Goal: Task Accomplishment & Management: Complete application form

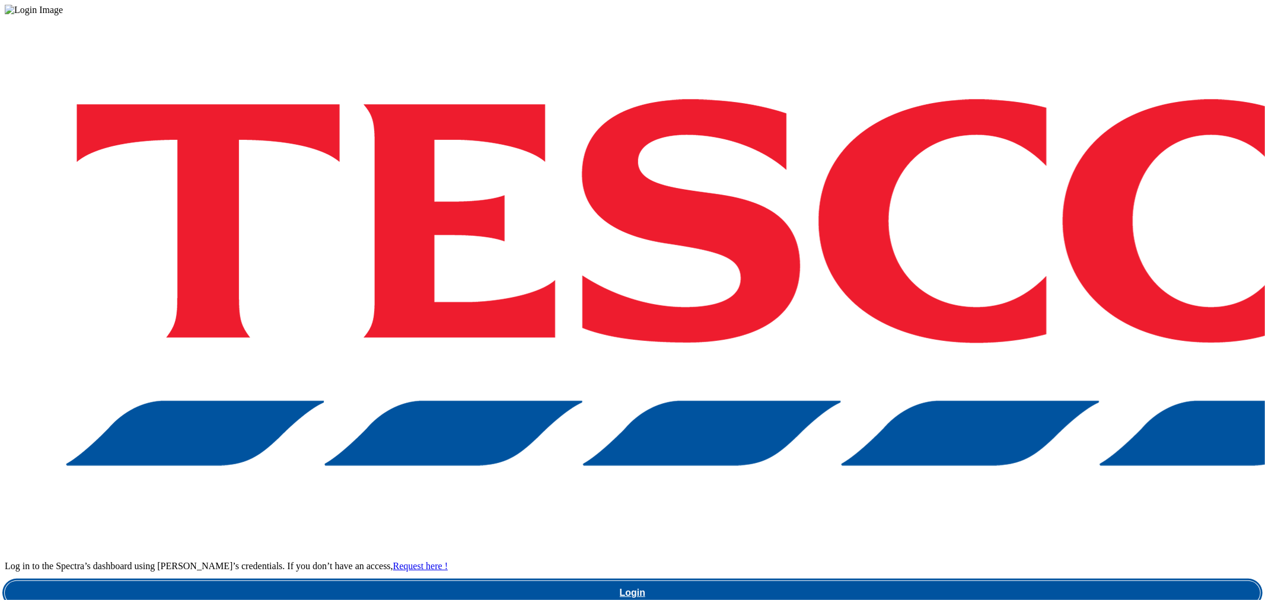
click at [981, 581] on link "Login" at bounding box center [633, 593] width 1256 height 24
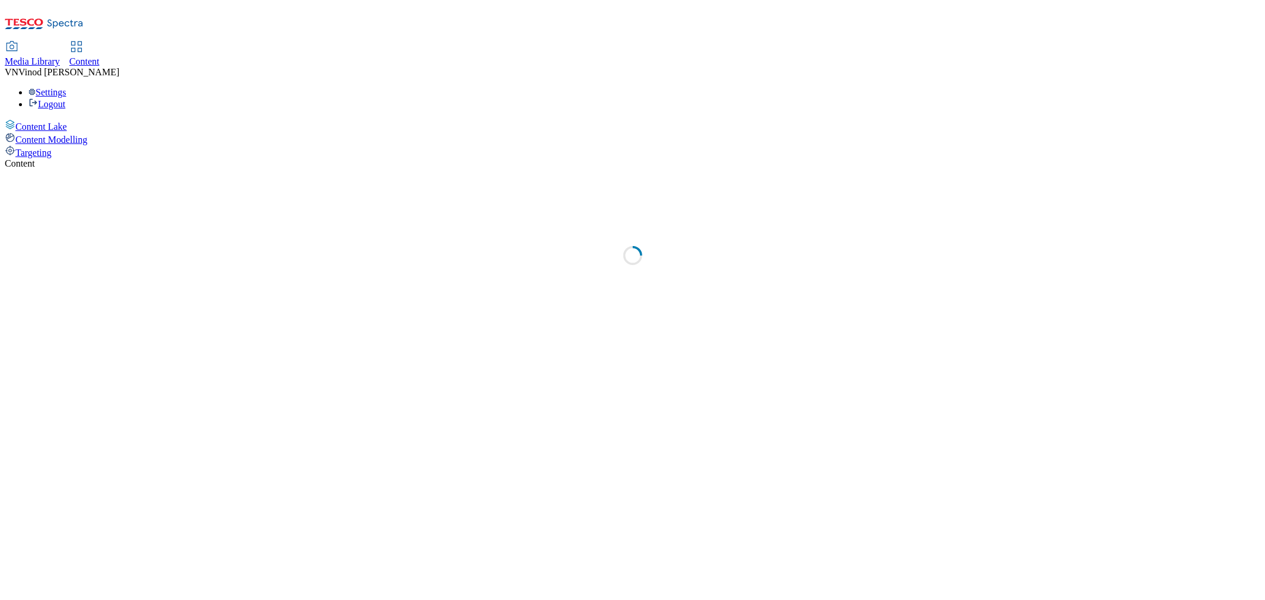
select select "ghs-uk"
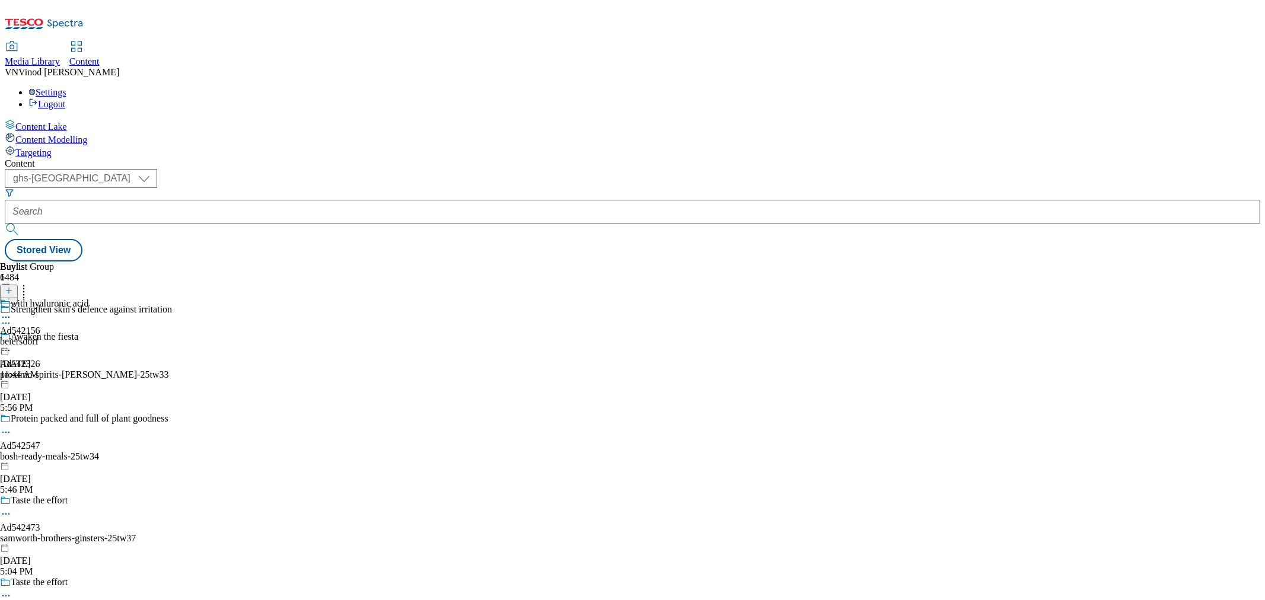
click at [13, 292] on icon at bounding box center [9, 296] width 8 height 8
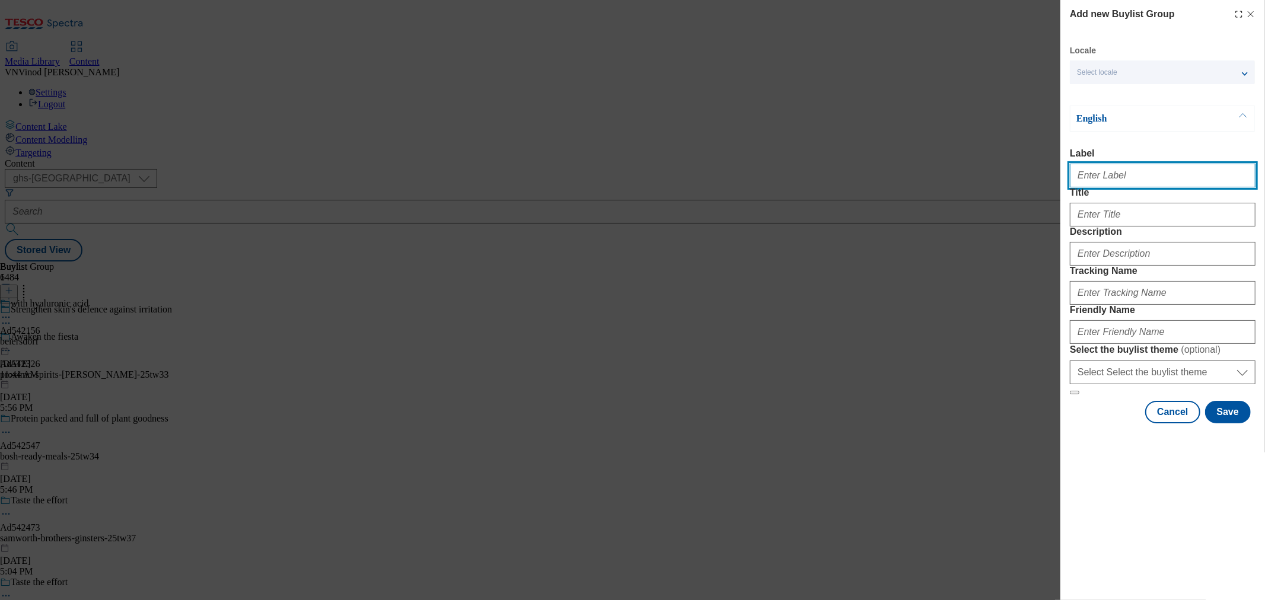
click at [1116, 179] on input "Label" at bounding box center [1163, 176] width 186 height 24
paste input "542556"
paste input "ArlaFoods"
click at [1111, 179] on input "Ad542556 ArlaFoods" at bounding box center [1163, 176] width 186 height 24
click at [1125, 182] on input "Ad542556 arlaFoods" at bounding box center [1163, 176] width 186 height 24
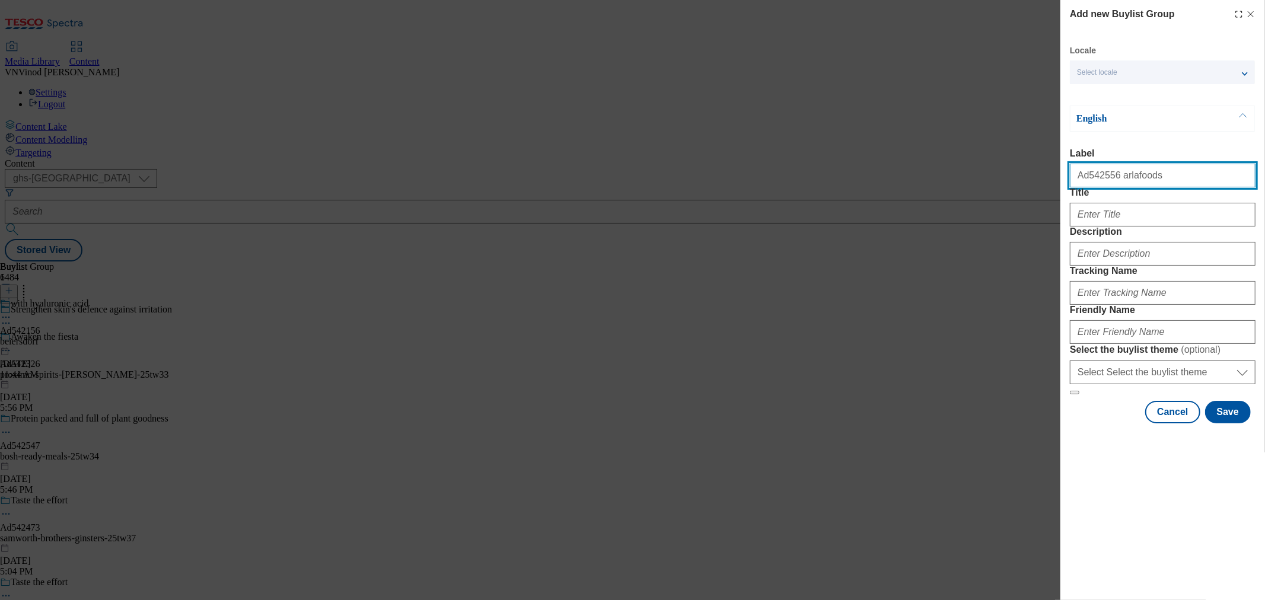
type input "Ad542556 arlafoods"
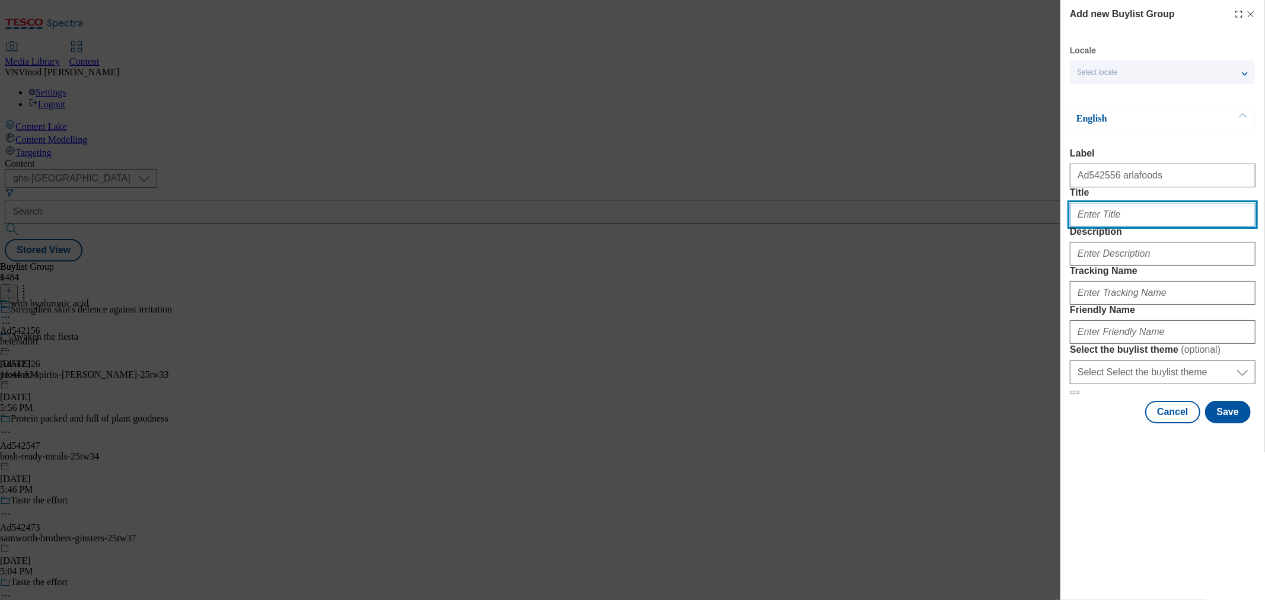
click at [1122, 227] on input "Title" at bounding box center [1163, 215] width 186 height 24
paste input "Thick, creamy and high in protein"
paste input "Modal"
type input "Thick, creamy and high in protein"
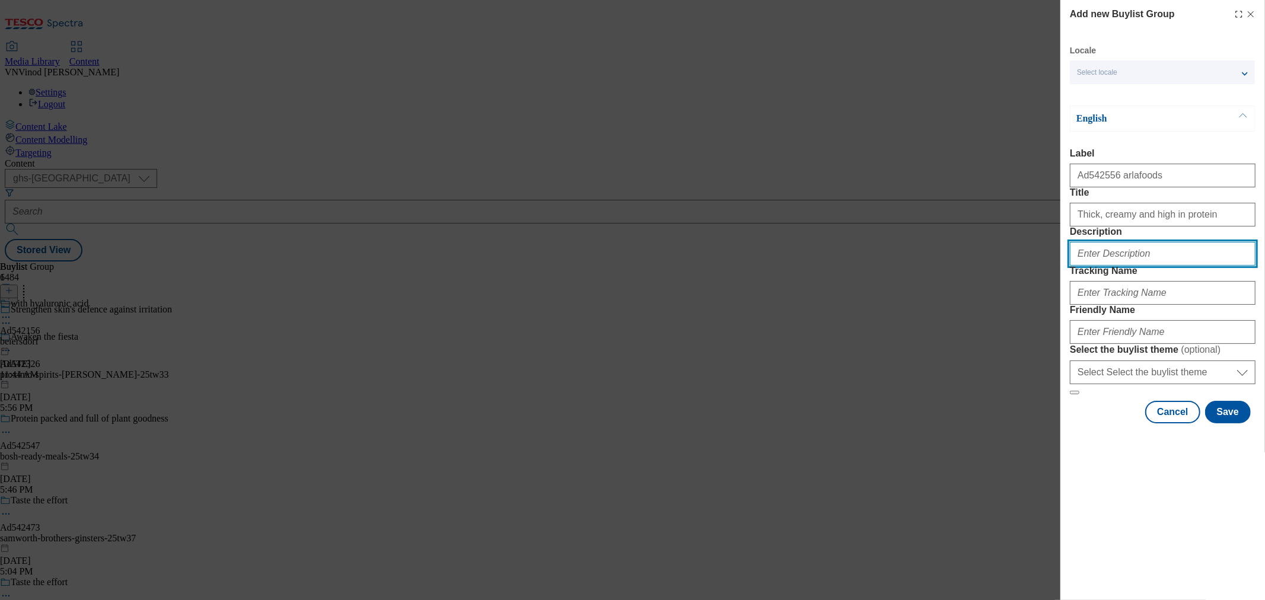
click at [1116, 266] on input "Description" at bounding box center [1163, 254] width 186 height 24
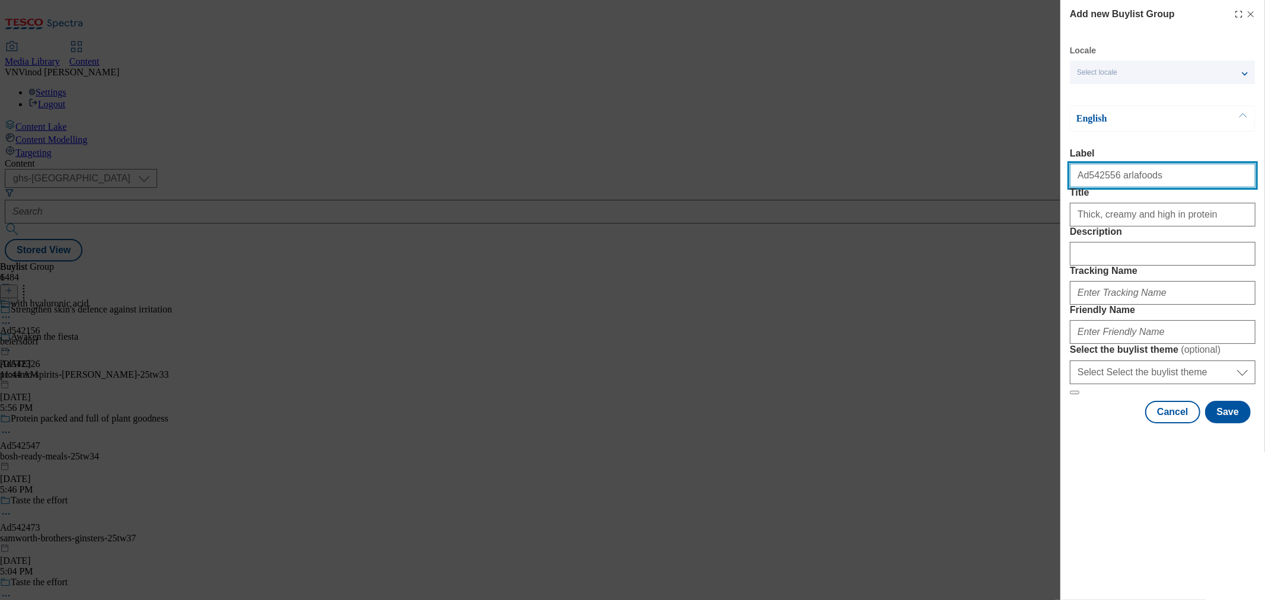
click at [1095, 182] on input "Ad542556 arlafoods" at bounding box center [1163, 176] width 186 height 24
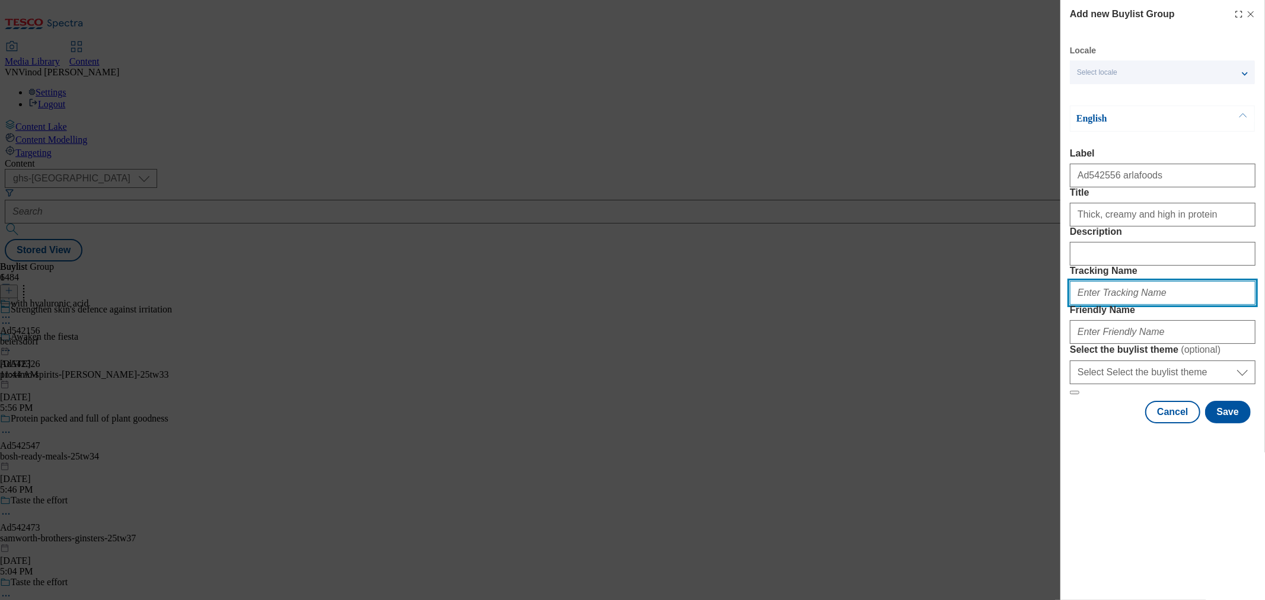
click at [1131, 305] on input "Tracking Name" at bounding box center [1163, 293] width 186 height 24
paste input "Ad542556"
click at [1092, 305] on input "DH_Ad542556" at bounding box center [1163, 293] width 186 height 24
type input "DH_AD542556"
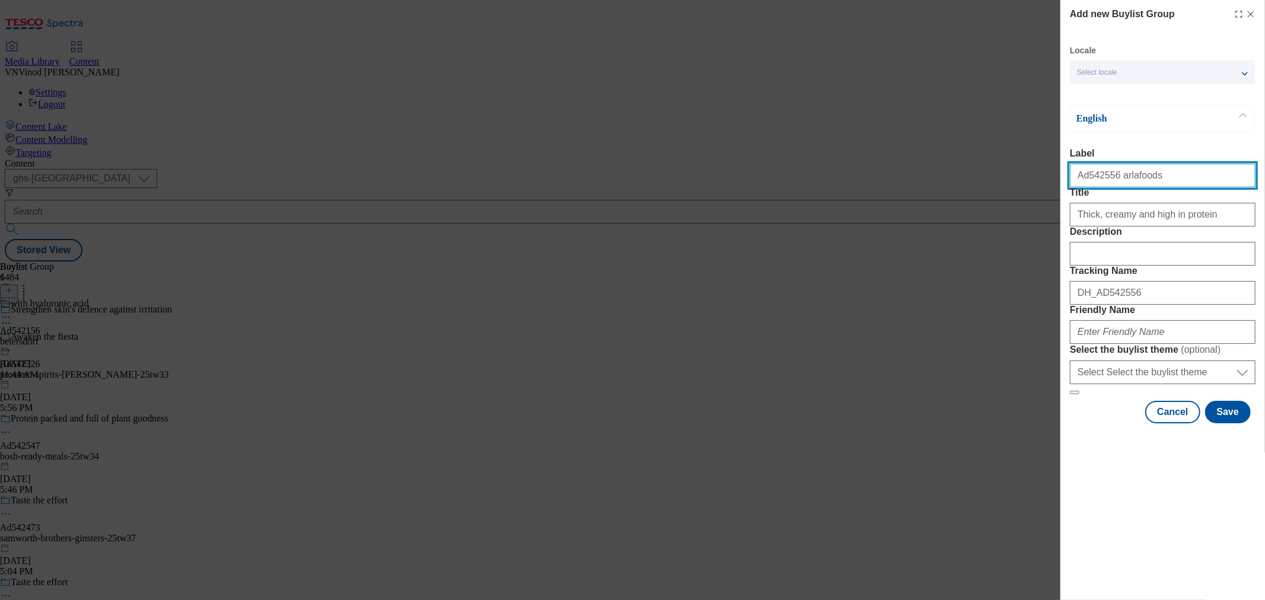
drag, startPoint x: 1151, startPoint y: 179, endPoint x: 1111, endPoint y: 183, distance: 40.0
click at [1111, 183] on input "Ad542556 arlafoods" at bounding box center [1163, 176] width 186 height 24
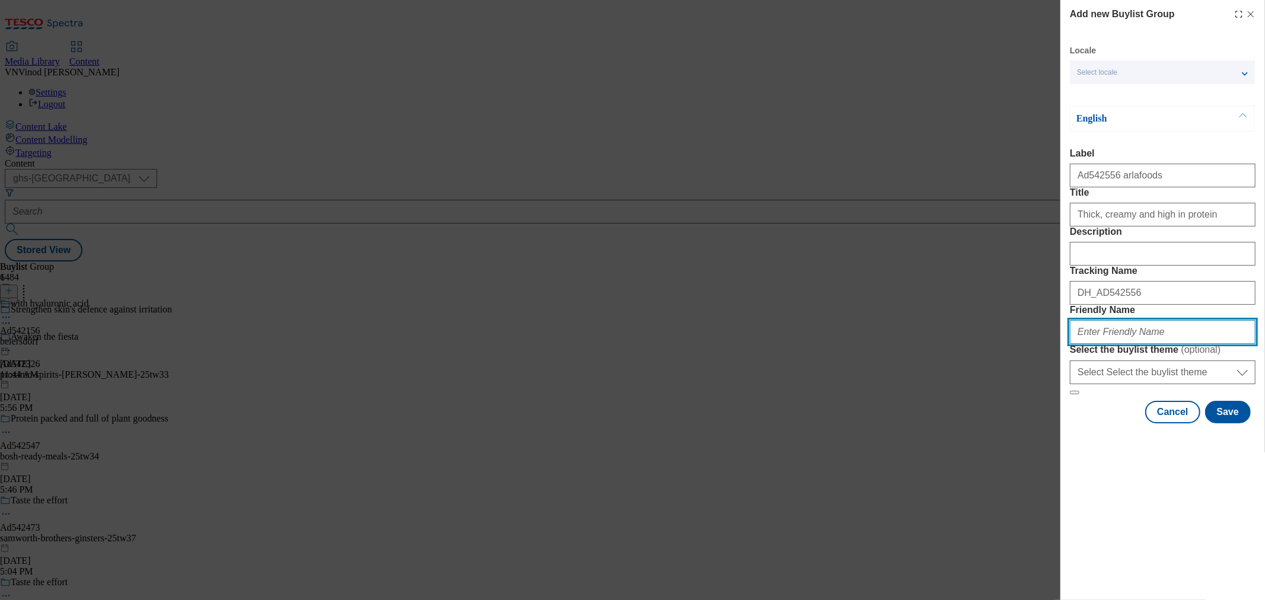
click at [1130, 344] on input "Friendly Name" at bounding box center [1163, 332] width 186 height 24
paste input "arlafoods"
paste input "Skyr"
click at [1111, 344] on input "arlafoods-Skyr" at bounding box center [1163, 332] width 186 height 24
click at [1138, 344] on input "arlafoods-skyr" at bounding box center [1163, 332] width 186 height 24
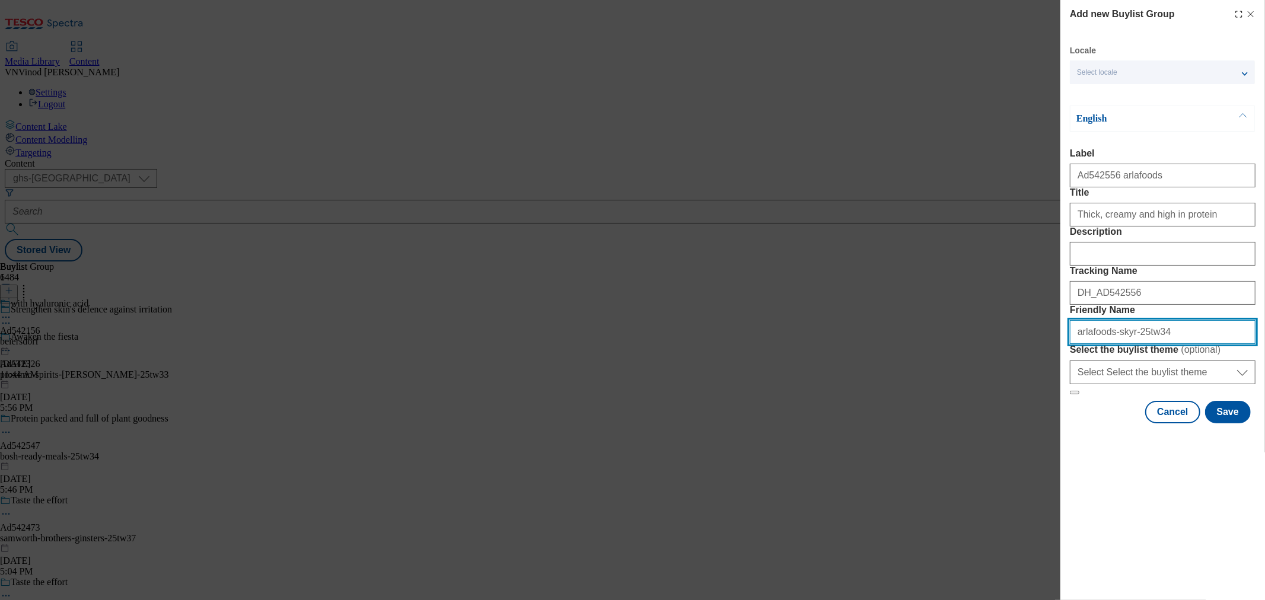
drag, startPoint x: 1176, startPoint y: 413, endPoint x: 675, endPoint y: 417, distance: 500.7
click at [677, 417] on div "Add new Buylist Group Locale Select locale English Welsh English Label Ad542556…" at bounding box center [632, 300] width 1265 height 600
type input "arlafoods-skyr-25tw34"
click at [1138, 424] on button "Save" at bounding box center [1228, 412] width 46 height 23
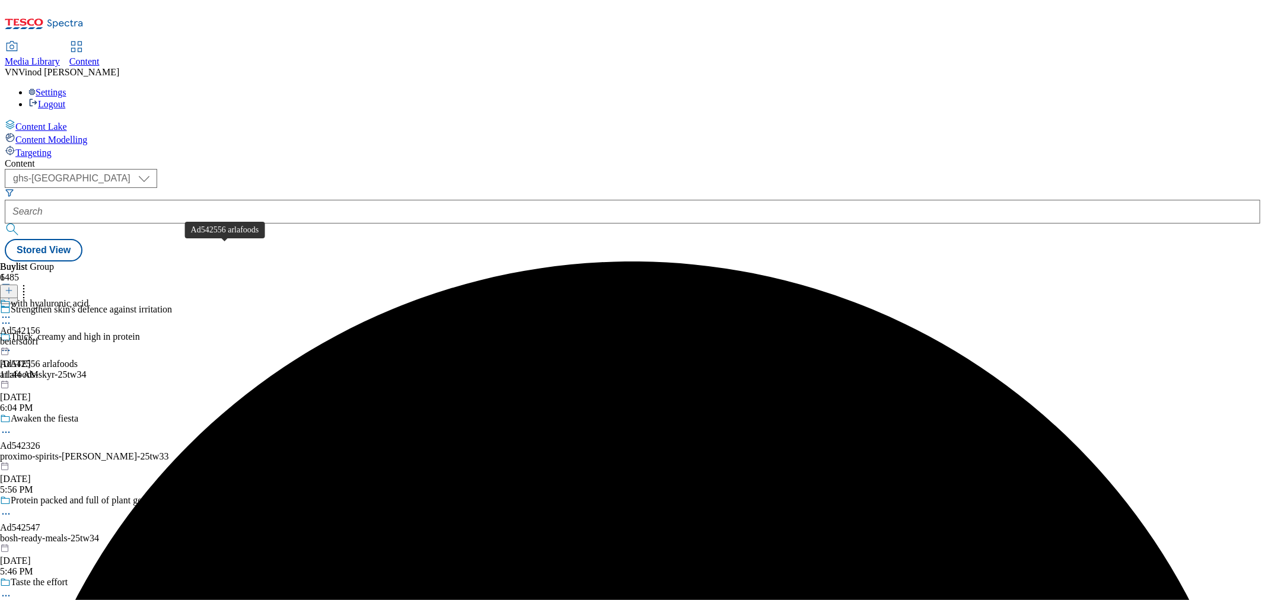
drag, startPoint x: 198, startPoint y: 250, endPoint x: 696, endPoint y: 21, distance: 548.2
click at [78, 359] on div "Ad542556 arlafoods" at bounding box center [39, 364] width 78 height 11
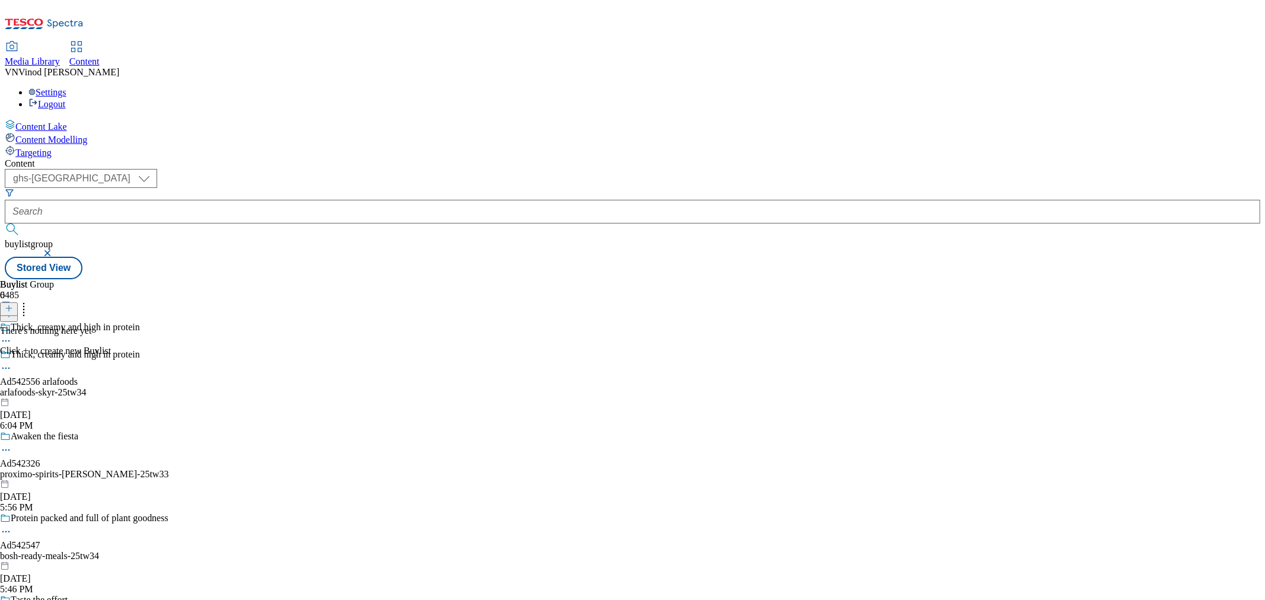
click at [13, 304] on icon at bounding box center [9, 308] width 8 height 8
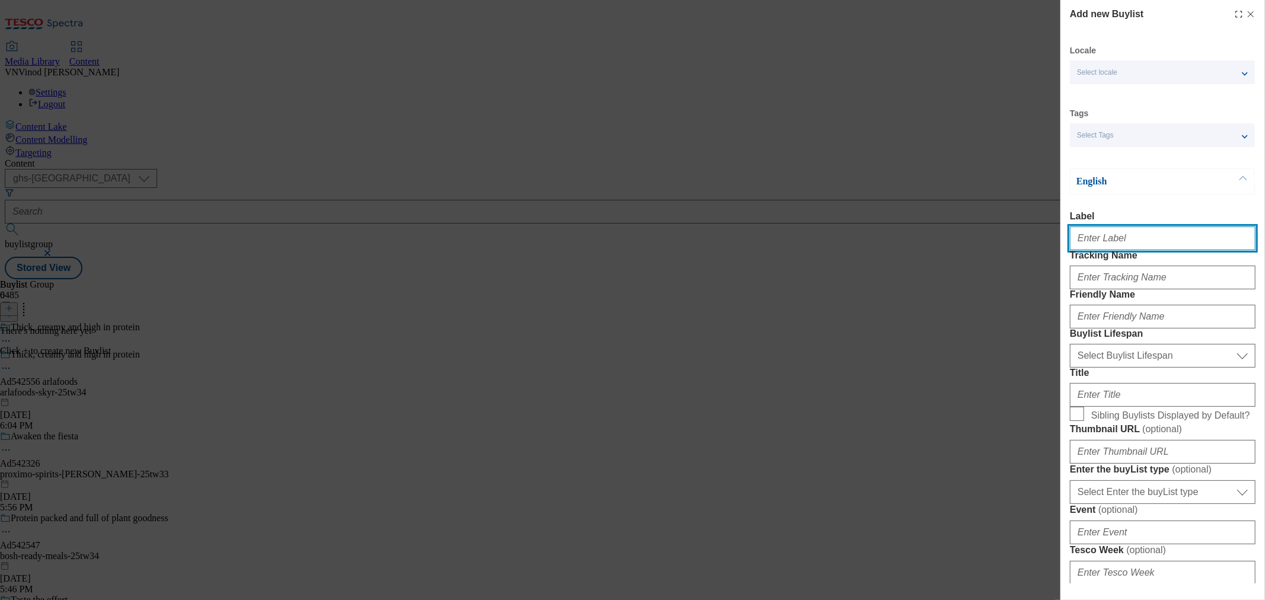
click at [1118, 233] on input "Label" at bounding box center [1163, 239] width 186 height 24
paste input "542556"
type input "Ad542556"
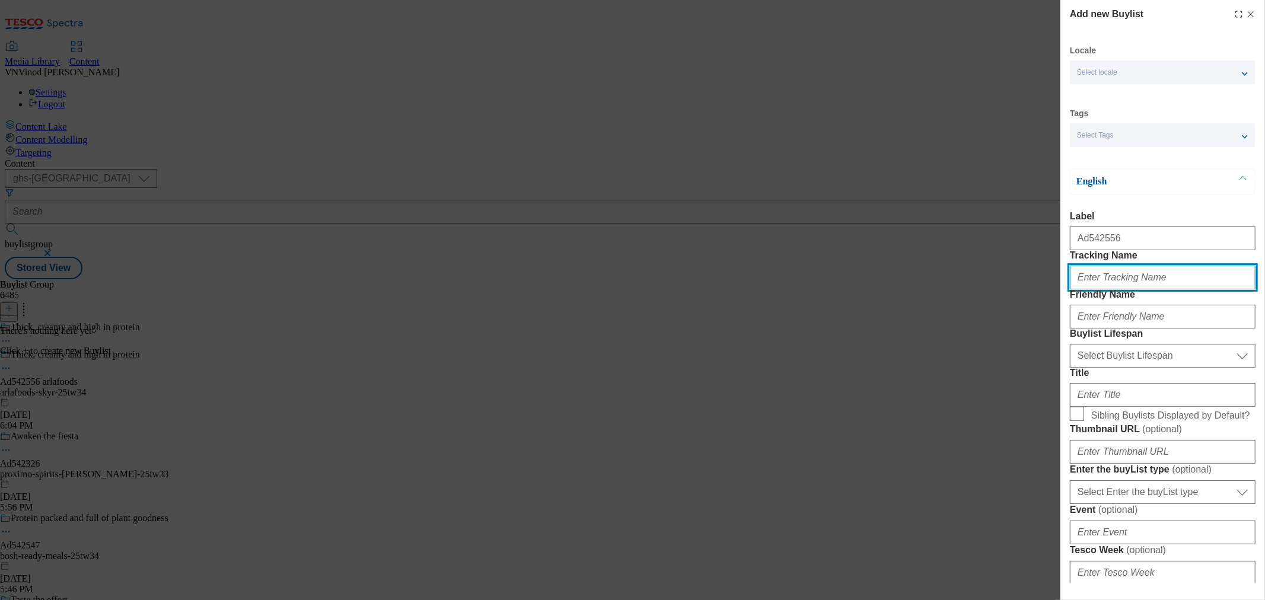
click at [1114, 290] on input "Tracking Name" at bounding box center [1163, 278] width 186 height 24
paste input "542556"
type input "DH_AD542556"
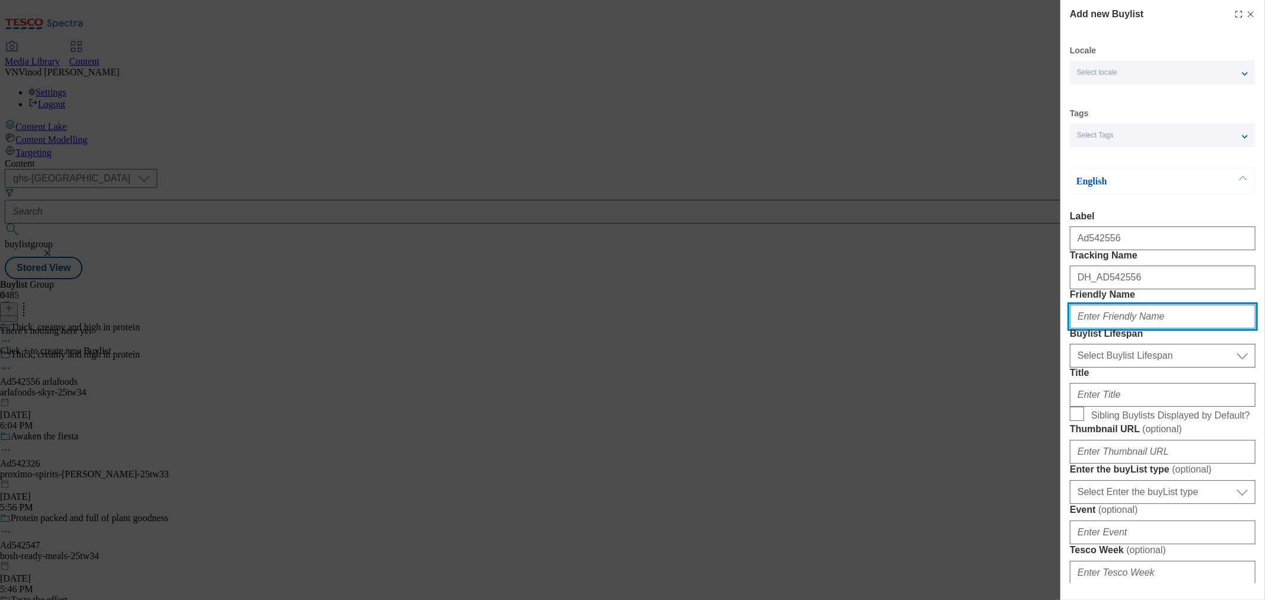
click at [1138, 329] on input "Friendly Name" at bounding box center [1163, 317] width 186 height 24
paste input "arlafoods"
type input "arlafoods"
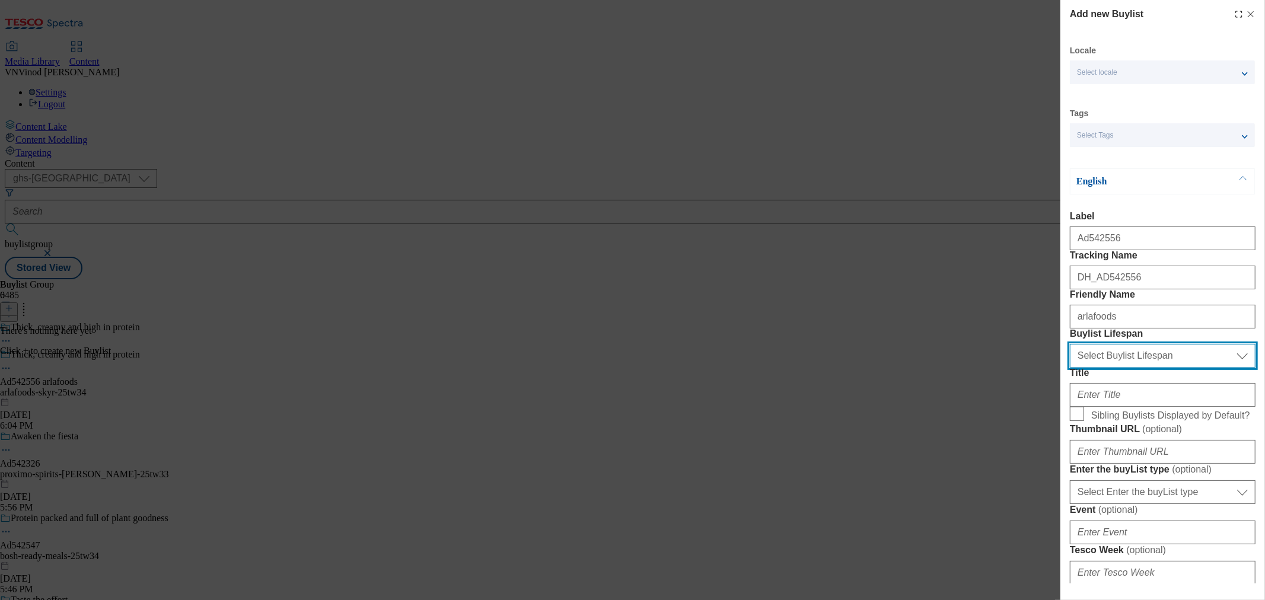
click at [1138, 368] on select "Select Buylist Lifespan evergreen seasonal tactical" at bounding box center [1163, 356] width 186 height 24
select select "tactical"
click at [1070, 368] on select "Select Buylist Lifespan evergreen seasonal tactical" at bounding box center [1163, 356] width 186 height 24
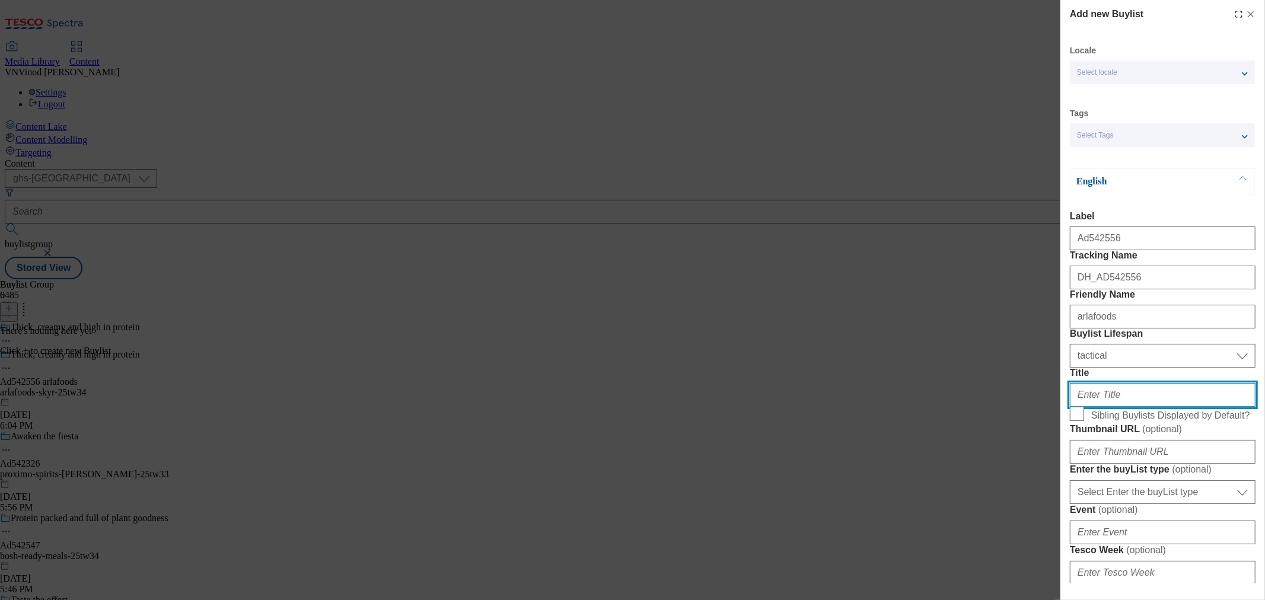
click at [1117, 407] on input "Title" at bounding box center [1163, 395] width 186 height 24
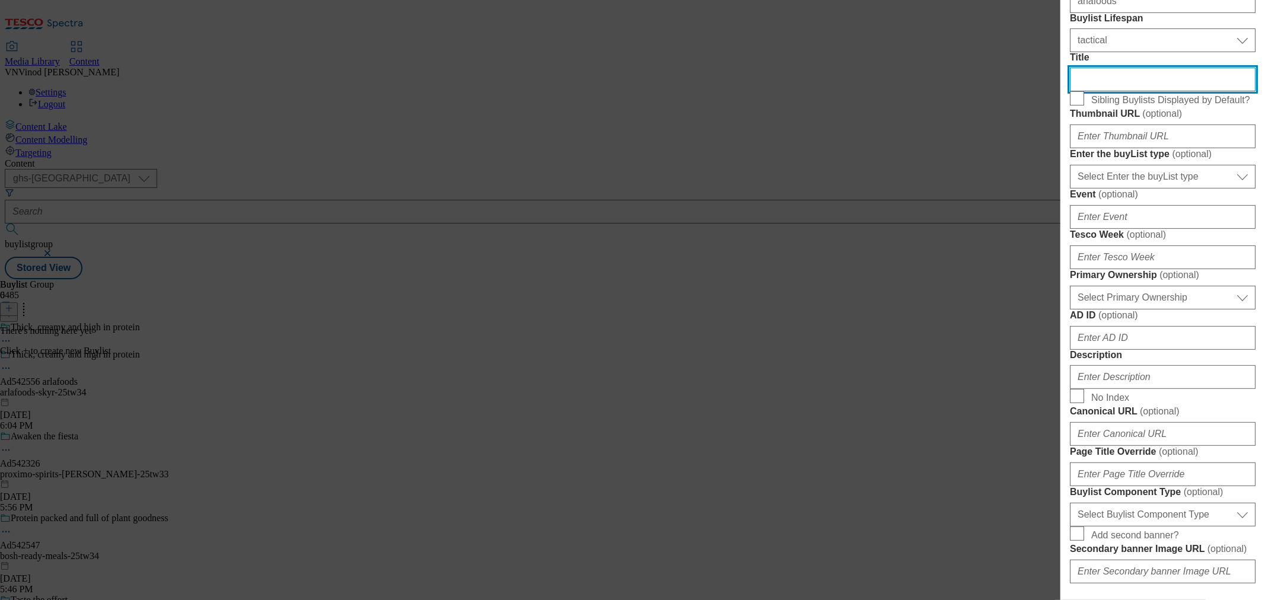
scroll to position [329, 0]
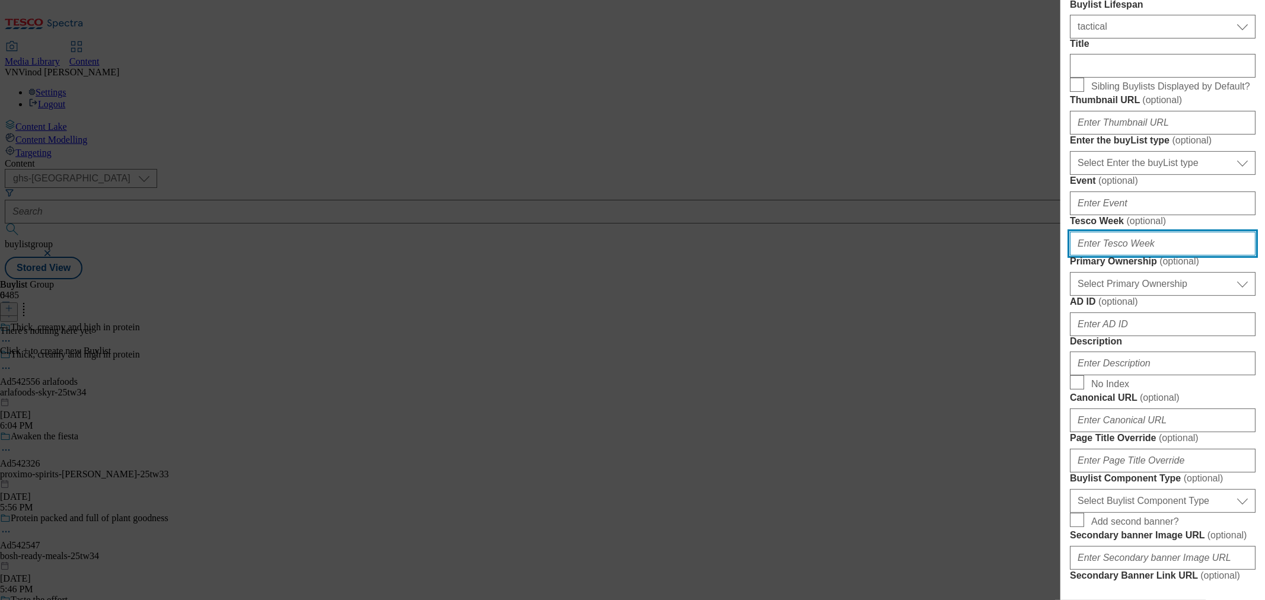
click at [1130, 256] on input "Tesco Week ( optional )" at bounding box center [1163, 244] width 186 height 24
type input "34"
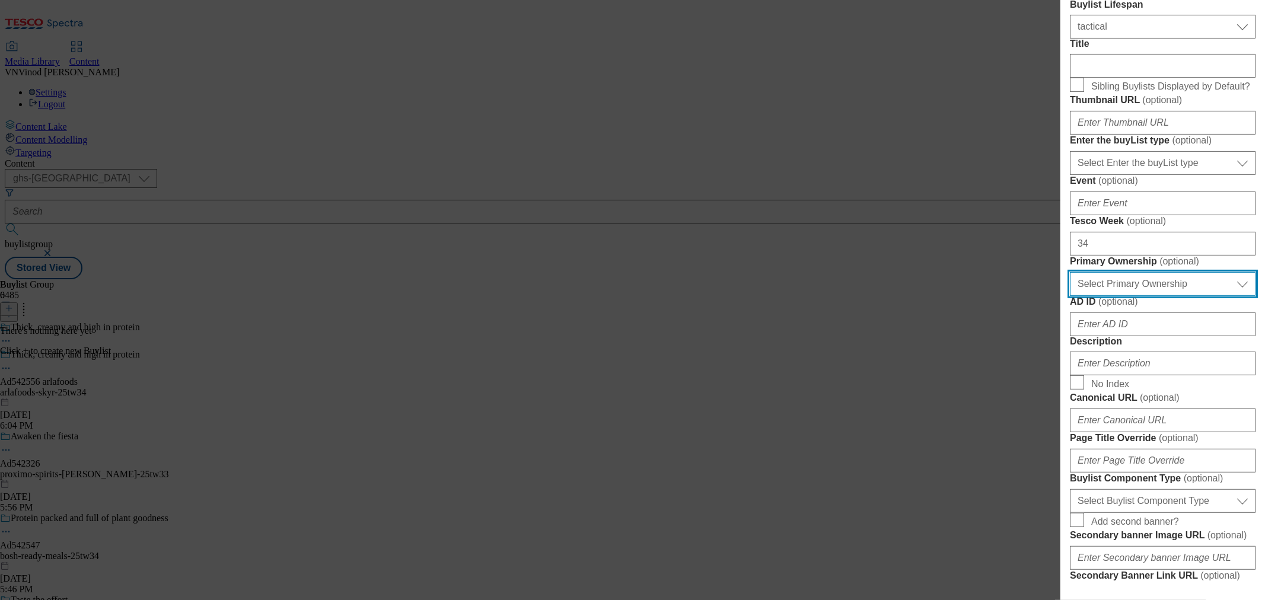
click at [1124, 296] on select "Select Primary Ownership tesco dunnhumby" at bounding box center [1163, 284] width 186 height 24
select select "dunnhumby"
click at [1070, 296] on select "Select Primary Ownership tesco dunnhumby" at bounding box center [1163, 284] width 186 height 24
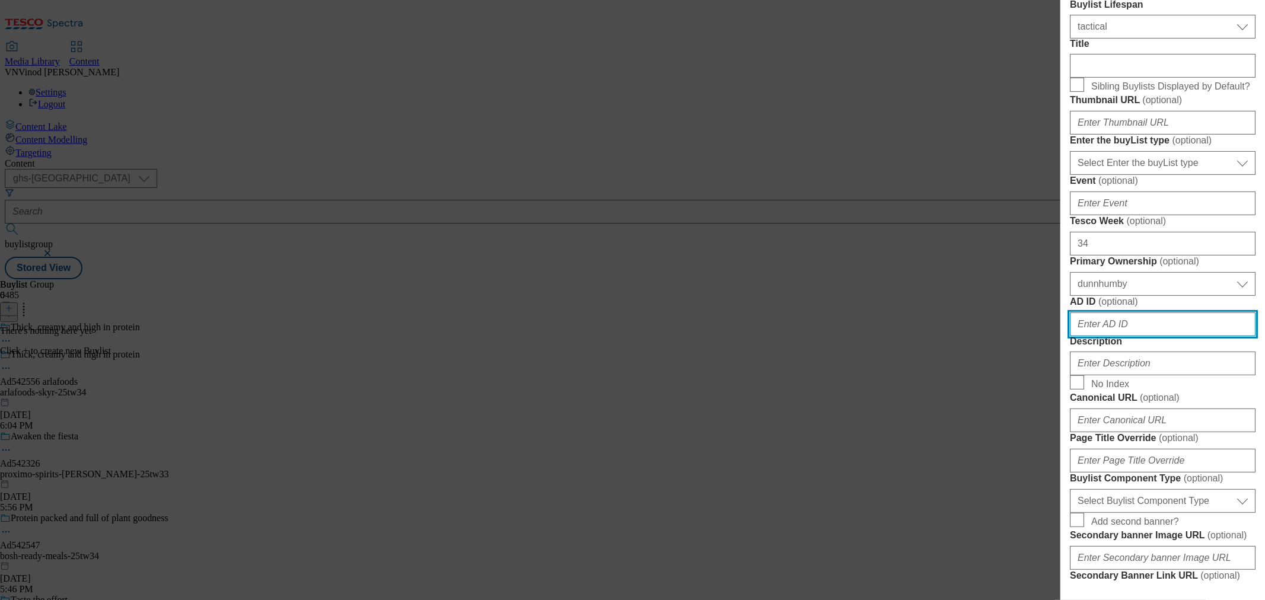
click at [1100, 336] on input "AD ID ( optional )" at bounding box center [1163, 325] width 186 height 24
paste input "542556"
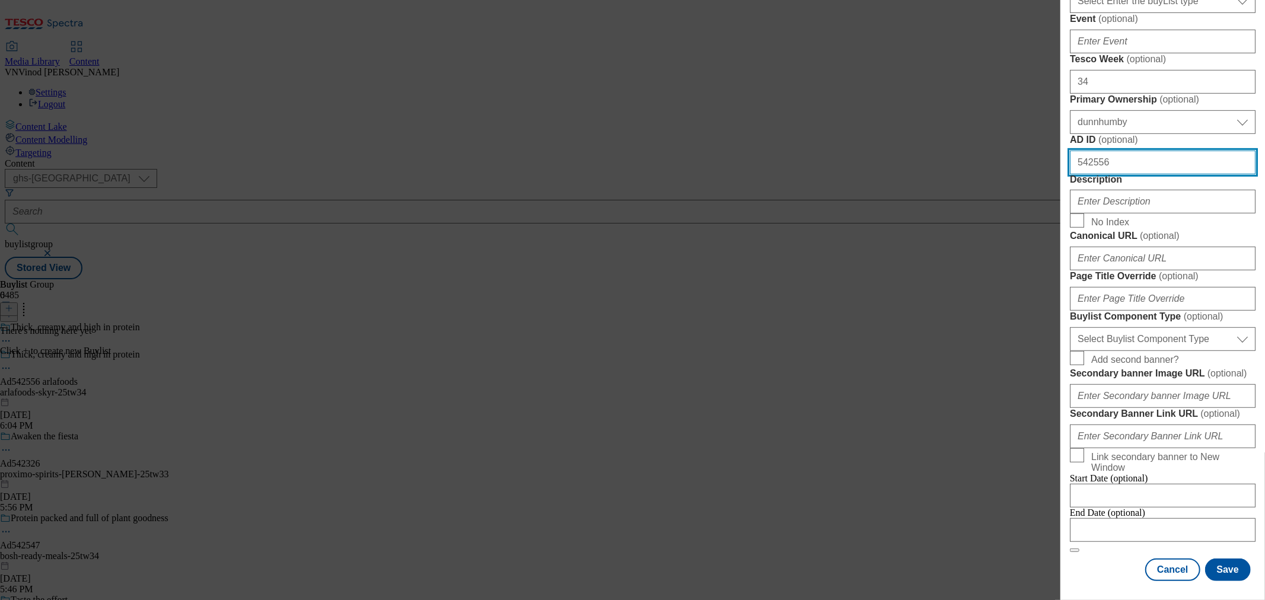
scroll to position [791, 0]
type input "542556"
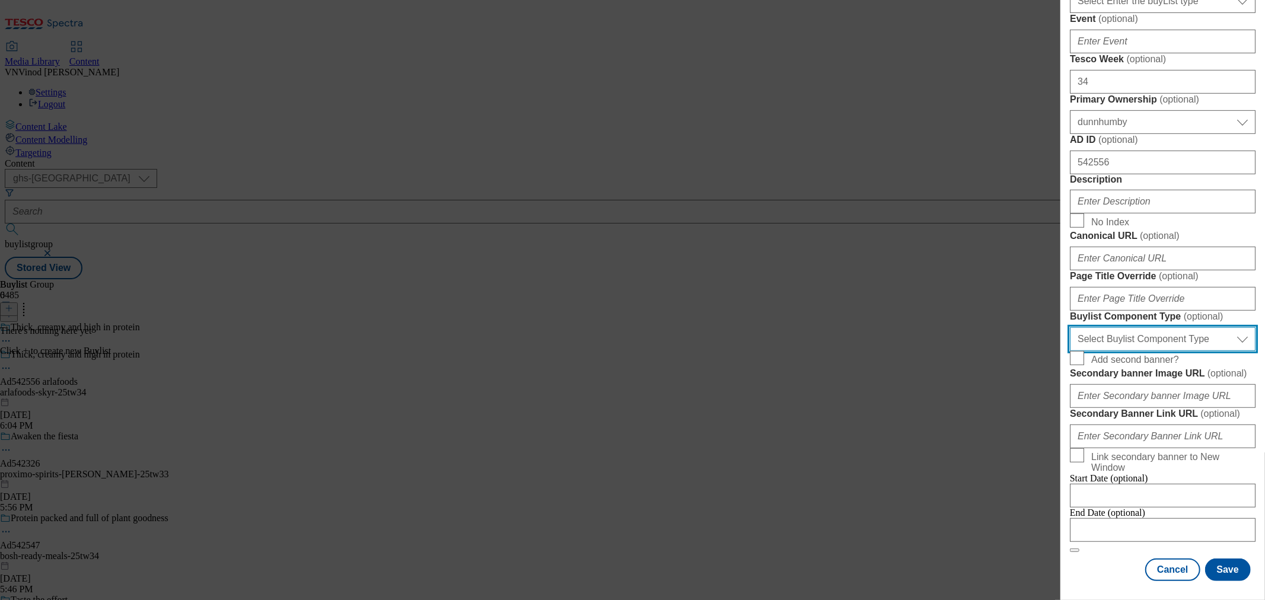
click at [1138, 351] on select "Select Buylist Component Type Banner Competition Header Meal" at bounding box center [1163, 339] width 186 height 24
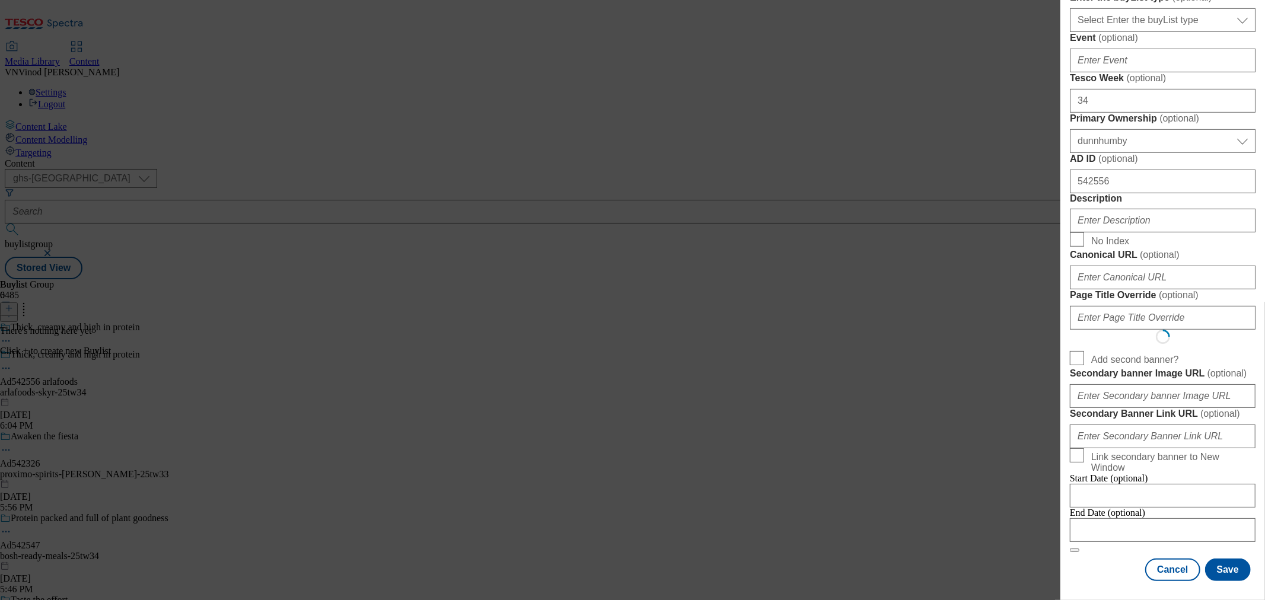
select select "Banner"
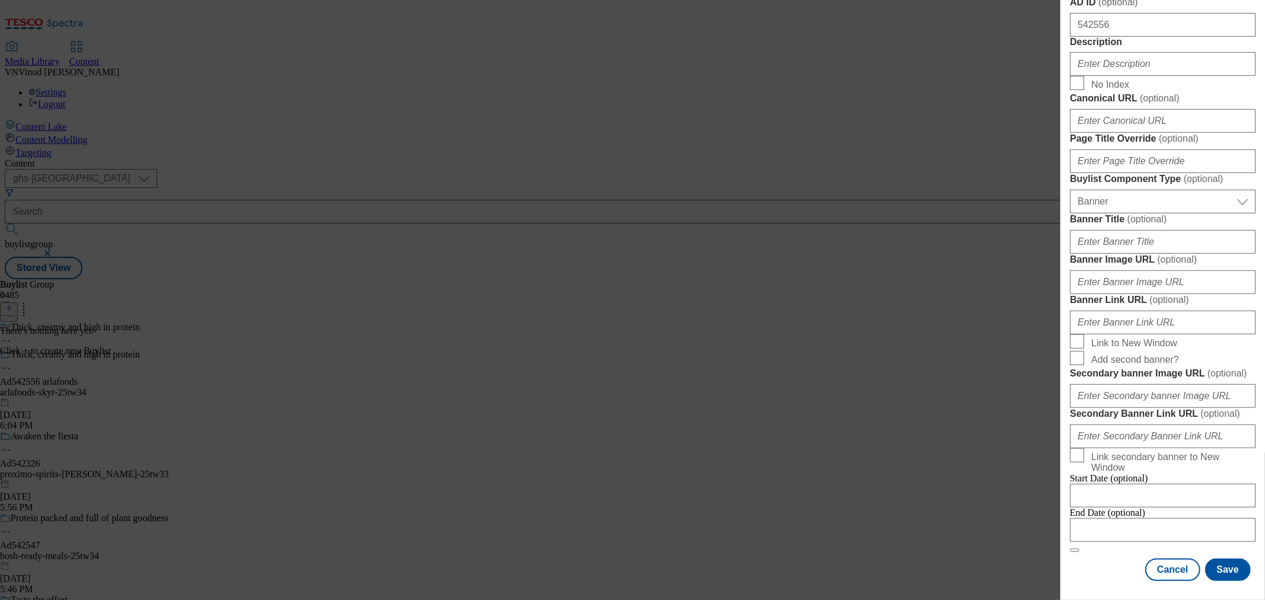
scroll to position [1144, 0]
click at [1138, 518] on input "Modal" at bounding box center [1163, 530] width 186 height 24
select select "2025"
select select "October"
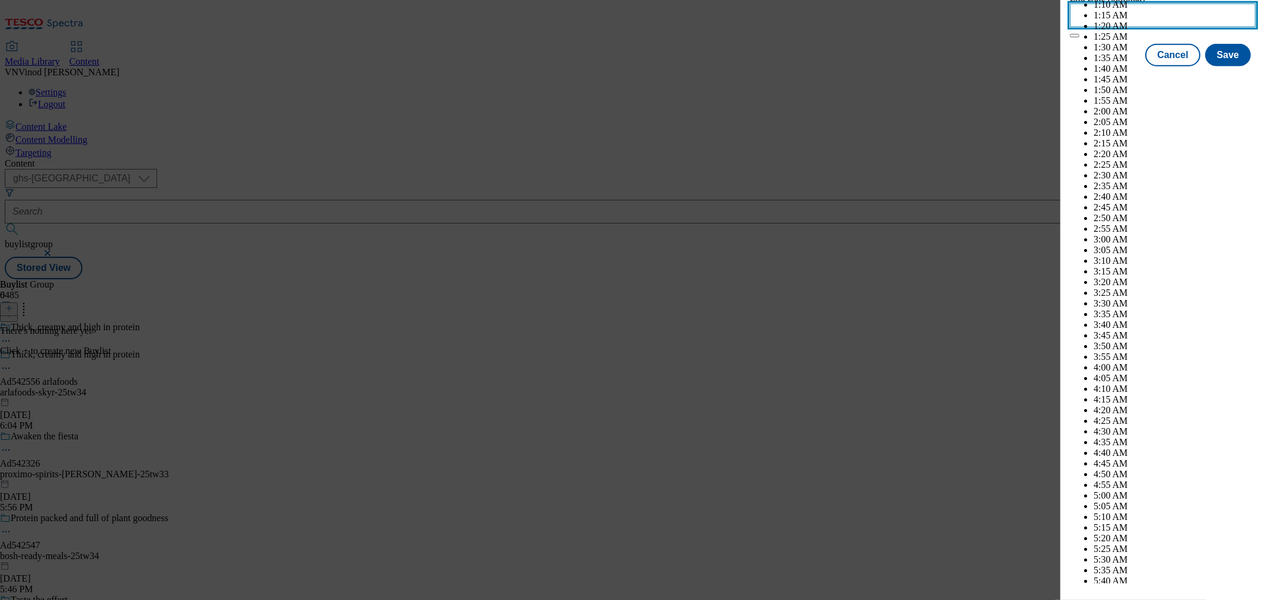
scroll to position [4747, 0]
select select "2026"
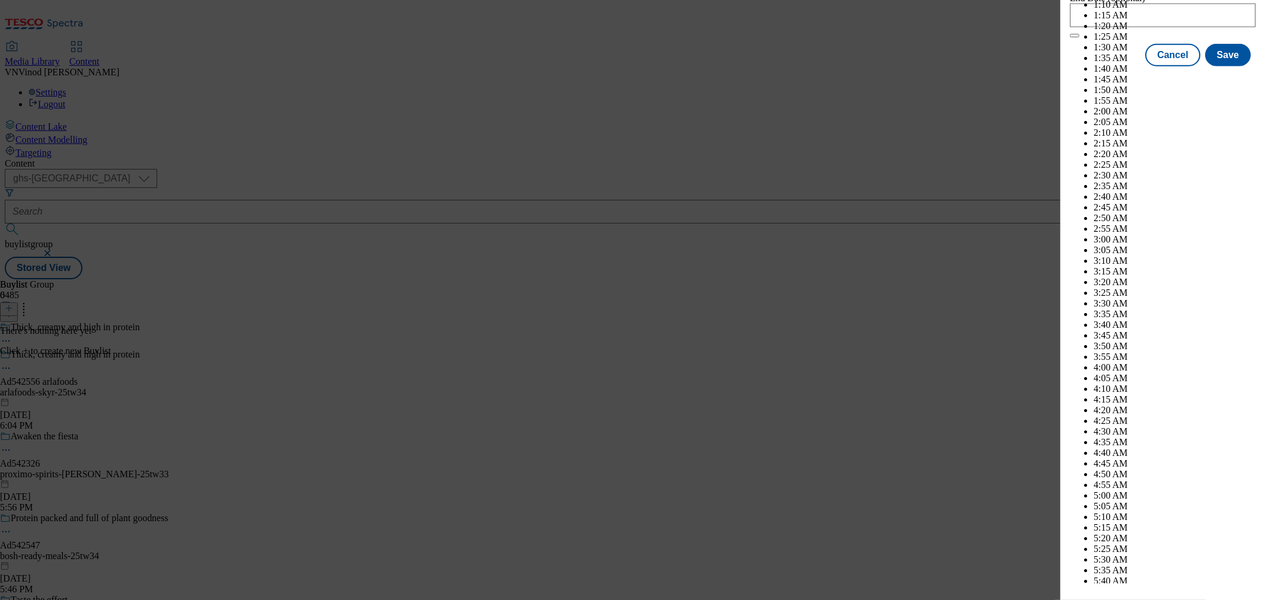
select select "January"
click at [1138, 77] on button "Save" at bounding box center [1228, 66] width 46 height 23
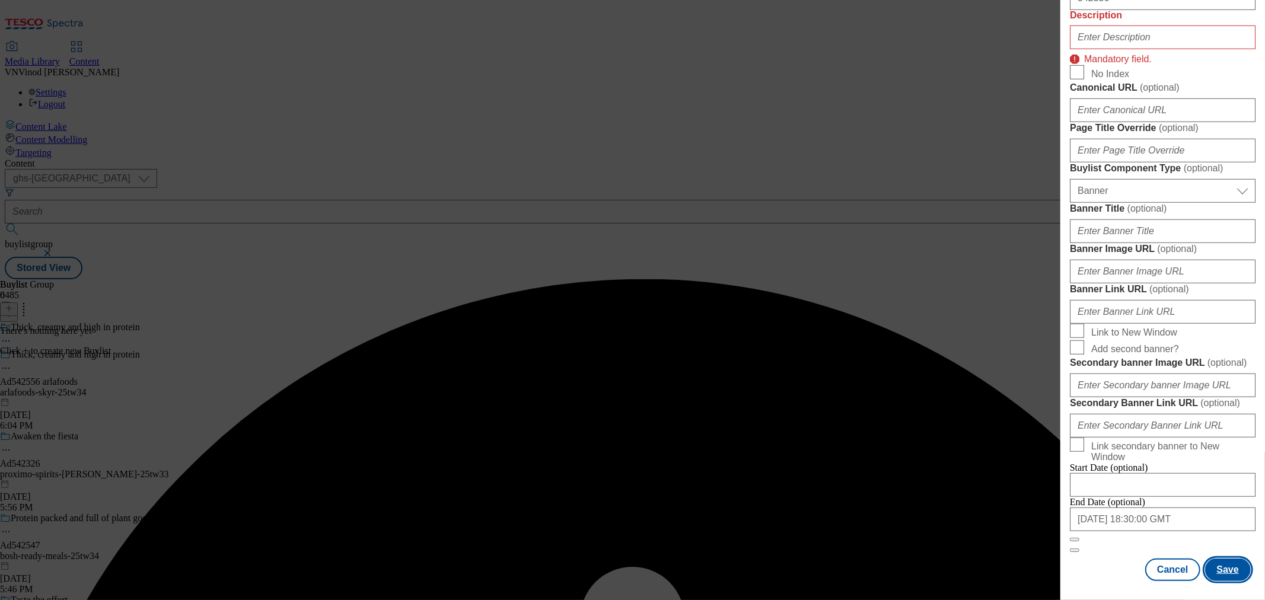
scroll to position [566, 0]
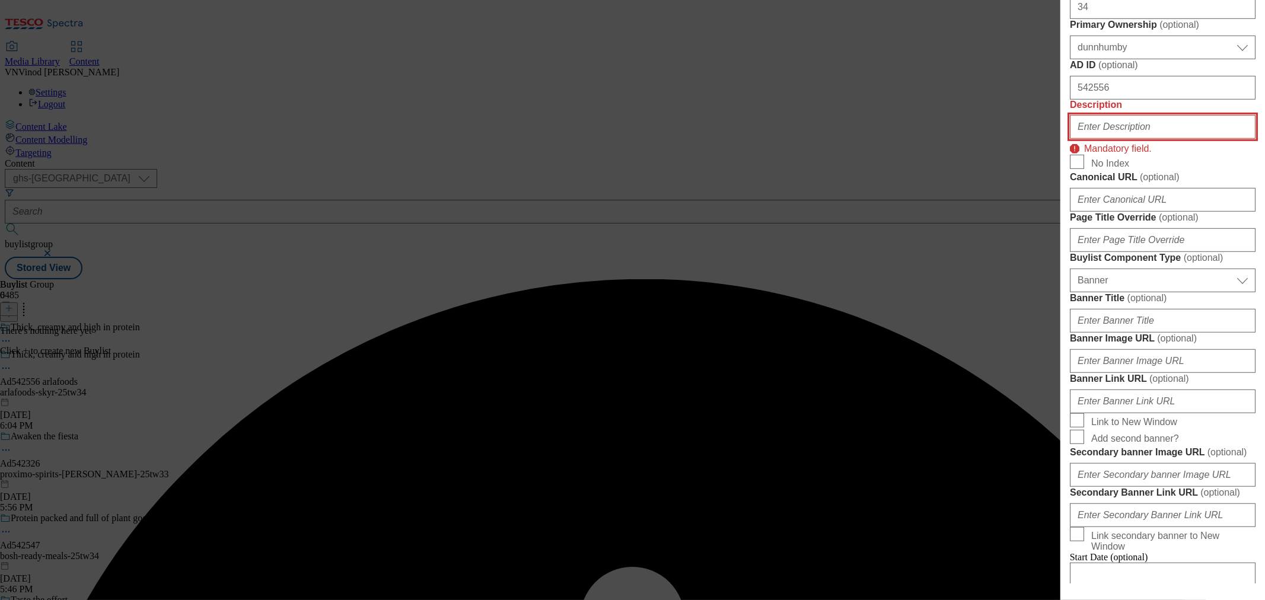
click at [1138, 139] on input "Description" at bounding box center [1163, 127] width 186 height 24
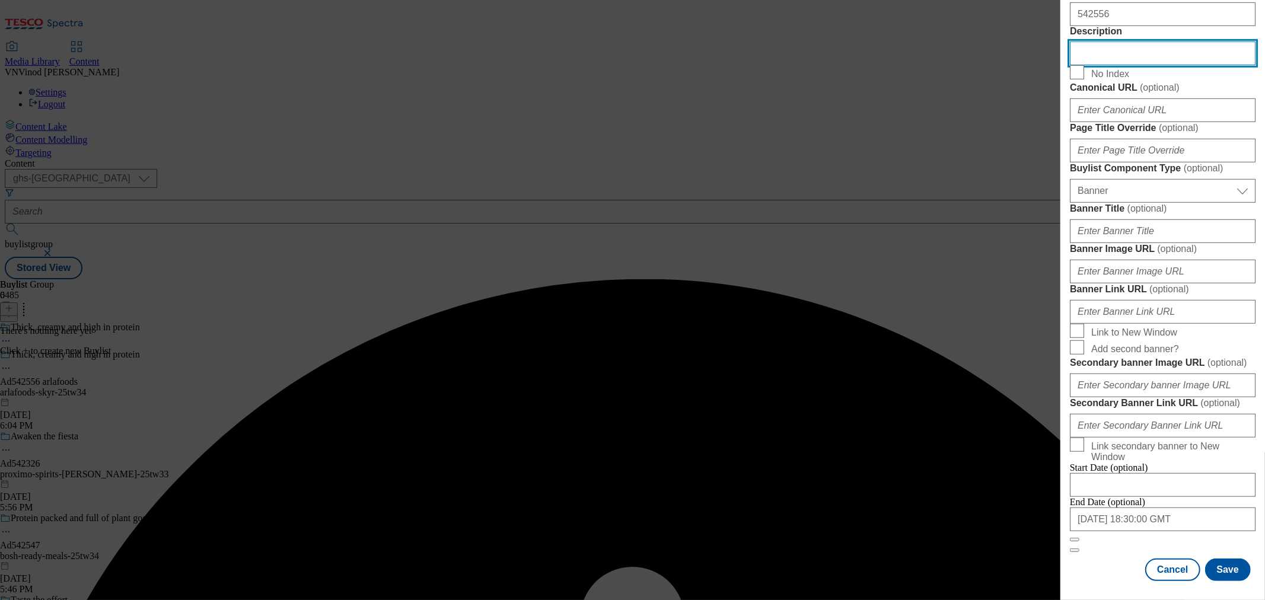
scroll to position [1144, 0]
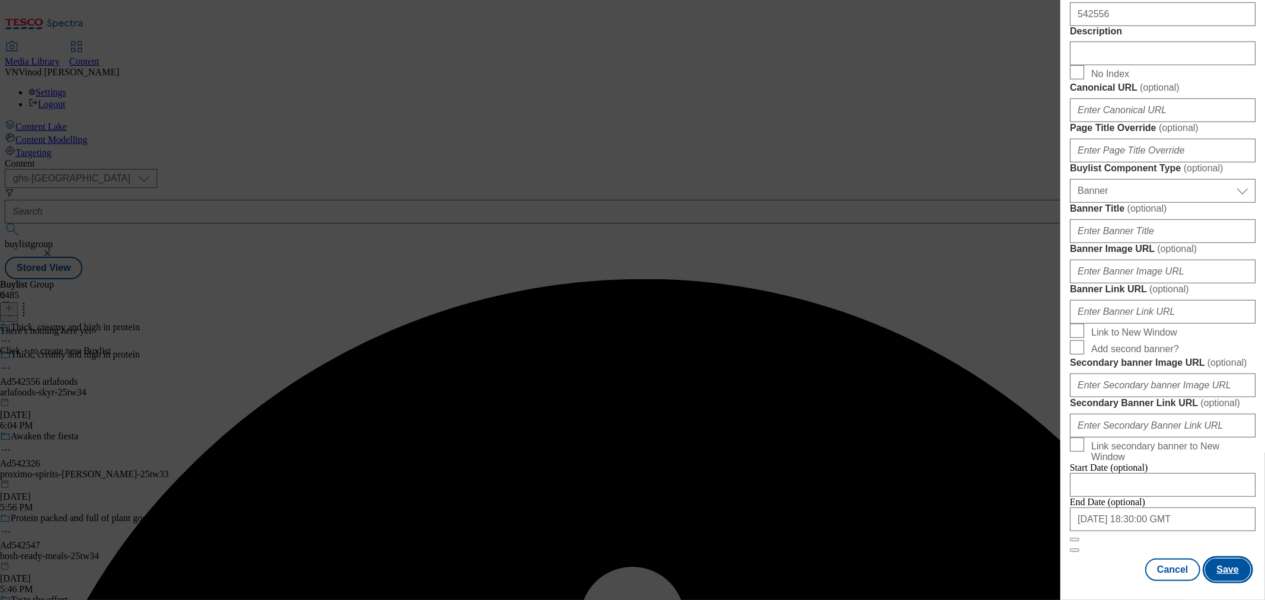
click at [1138, 540] on button "Save" at bounding box center [1228, 570] width 46 height 23
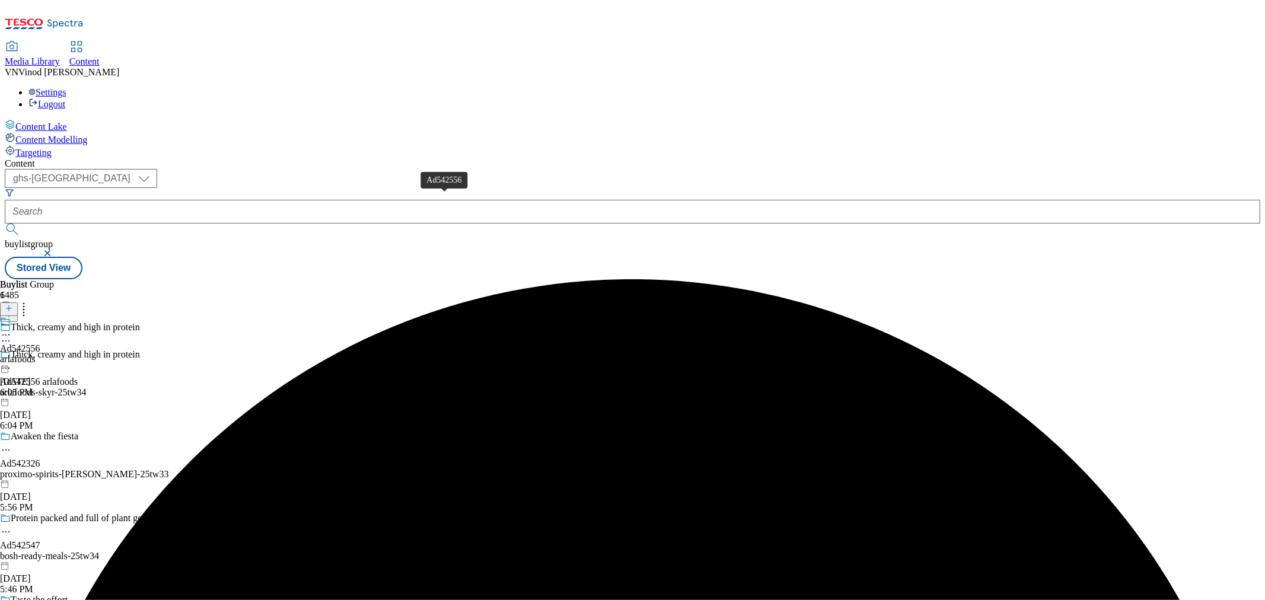
click at [40, 343] on div "Ad542556" at bounding box center [20, 348] width 40 height 11
click at [13, 304] on icon at bounding box center [9, 308] width 8 height 8
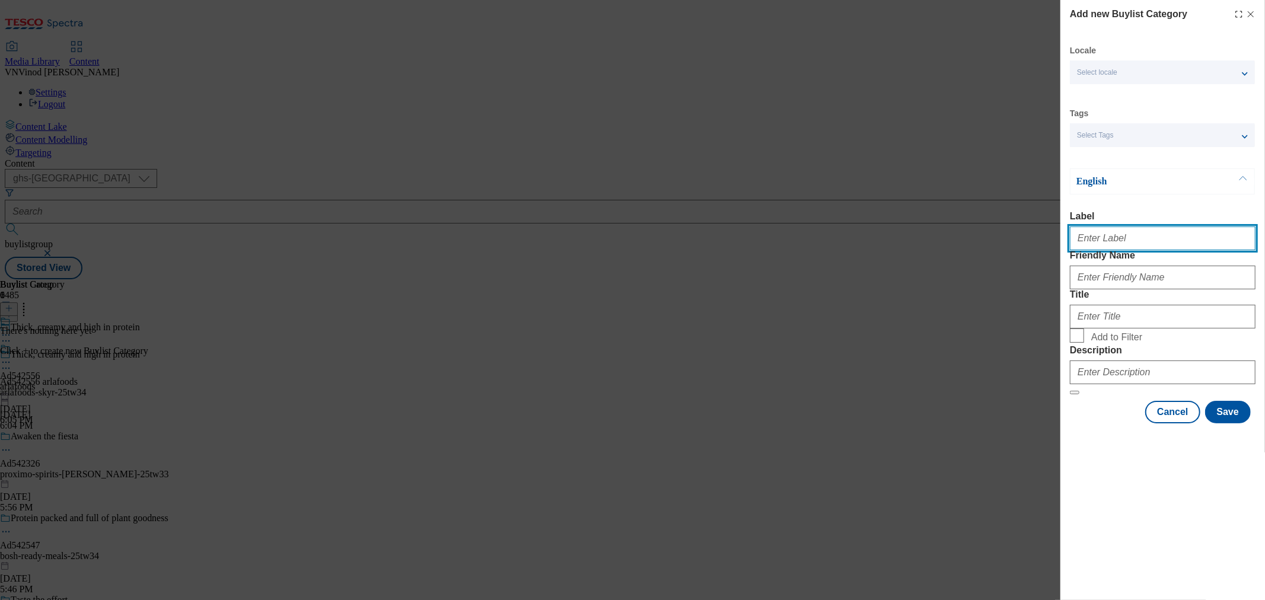
click at [1108, 241] on input "Label" at bounding box center [1163, 239] width 186 height 24
paste input "542556"
type input "Ad542556"
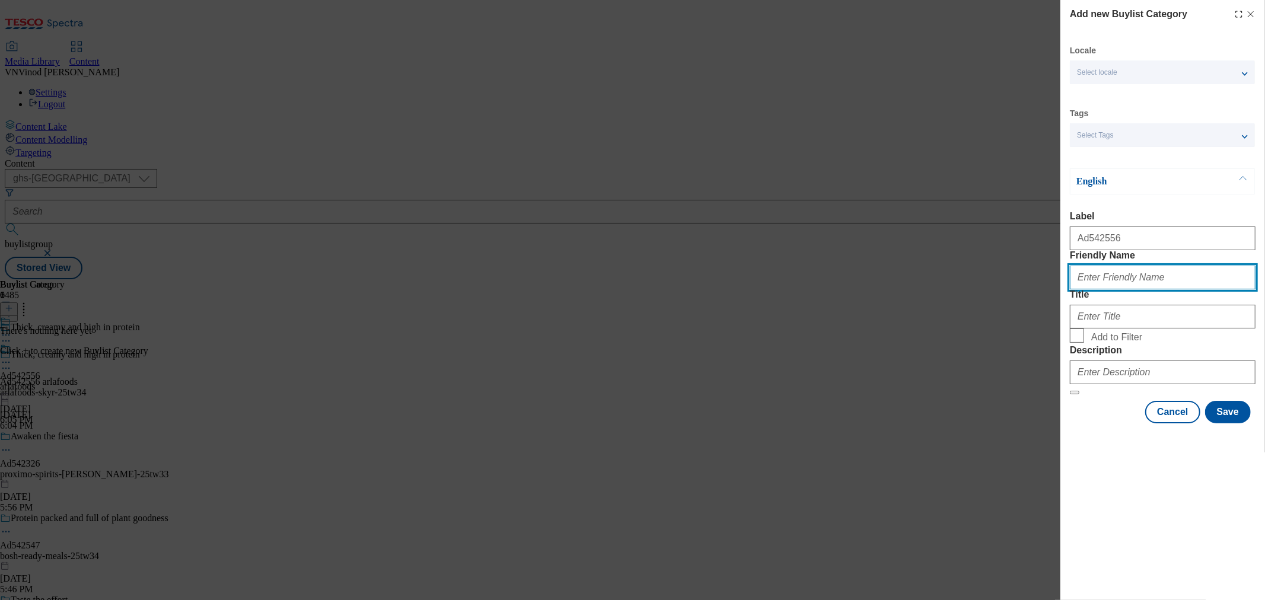
click at [1113, 290] on input "Friendly Name" at bounding box center [1163, 278] width 186 height 24
paste input "arlafoods-skyr"
type input "arlafoods-skyr"
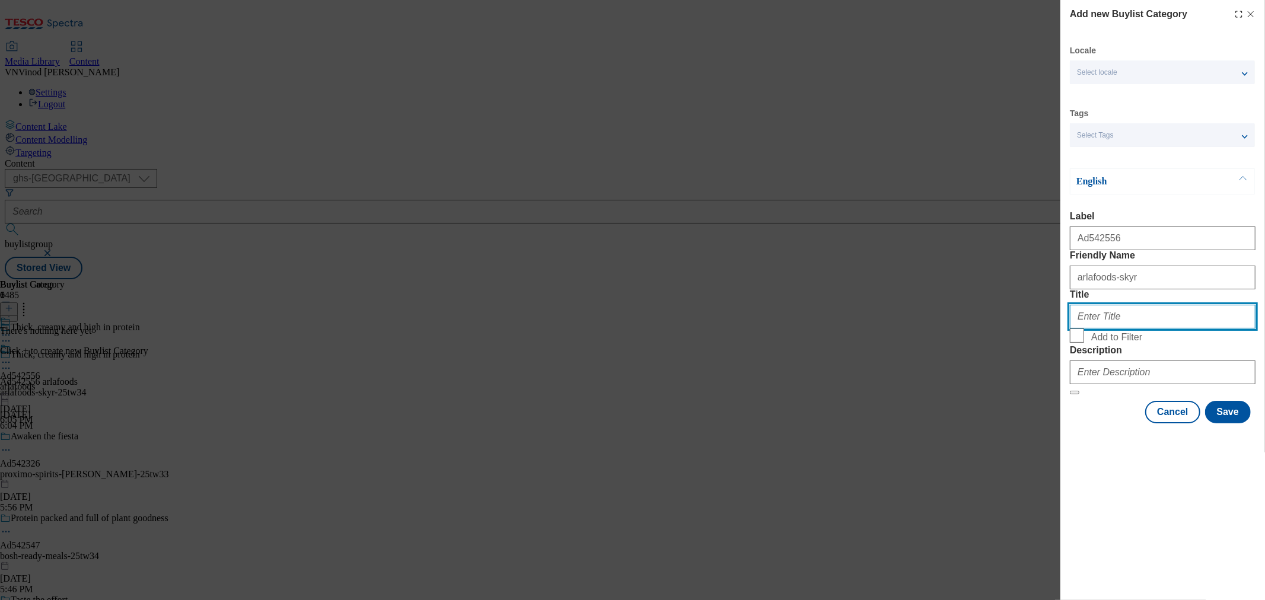
click at [1122, 329] on input "Title" at bounding box center [1163, 317] width 186 height 24
paste input "ArlaFoods"
type input "ArlaFoods"
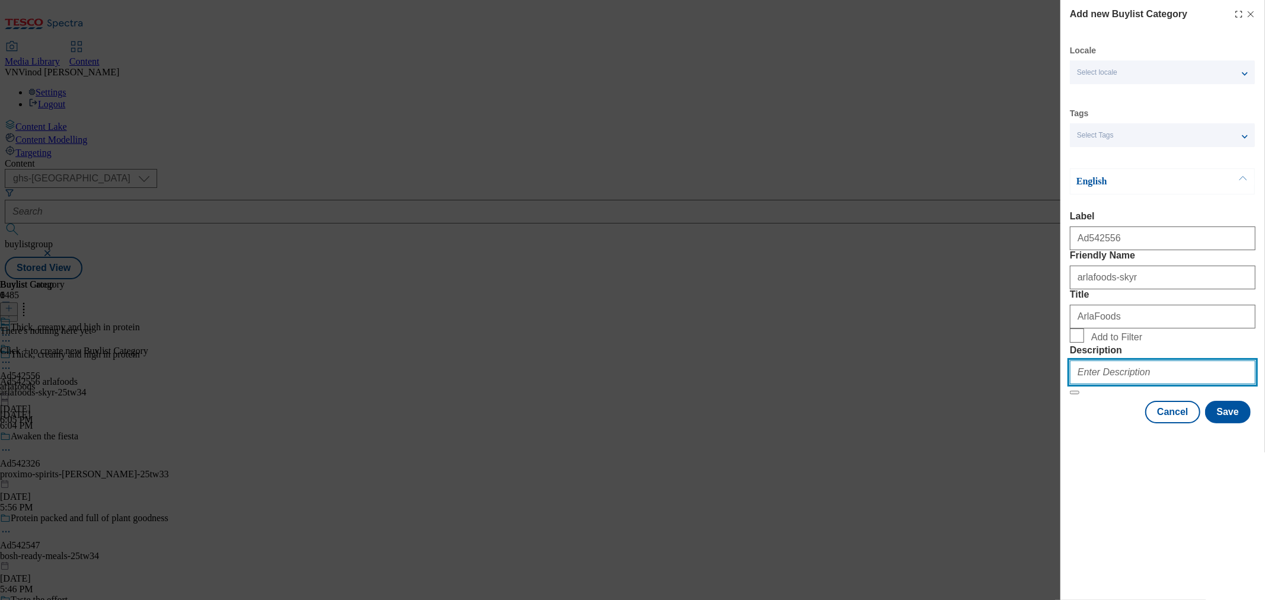
click at [1101, 384] on input "Description" at bounding box center [1163, 373] width 186 height 24
click at [1138, 424] on button "Save" at bounding box center [1228, 412] width 46 height 23
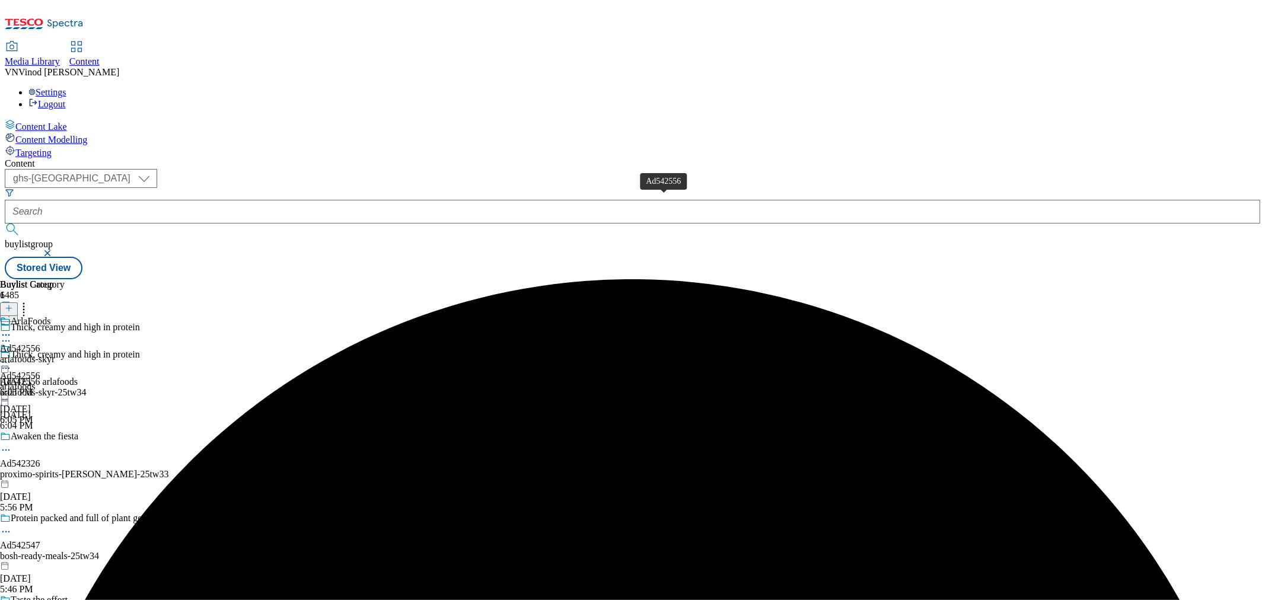
click at [40, 343] on div "Ad542556" at bounding box center [20, 348] width 40 height 11
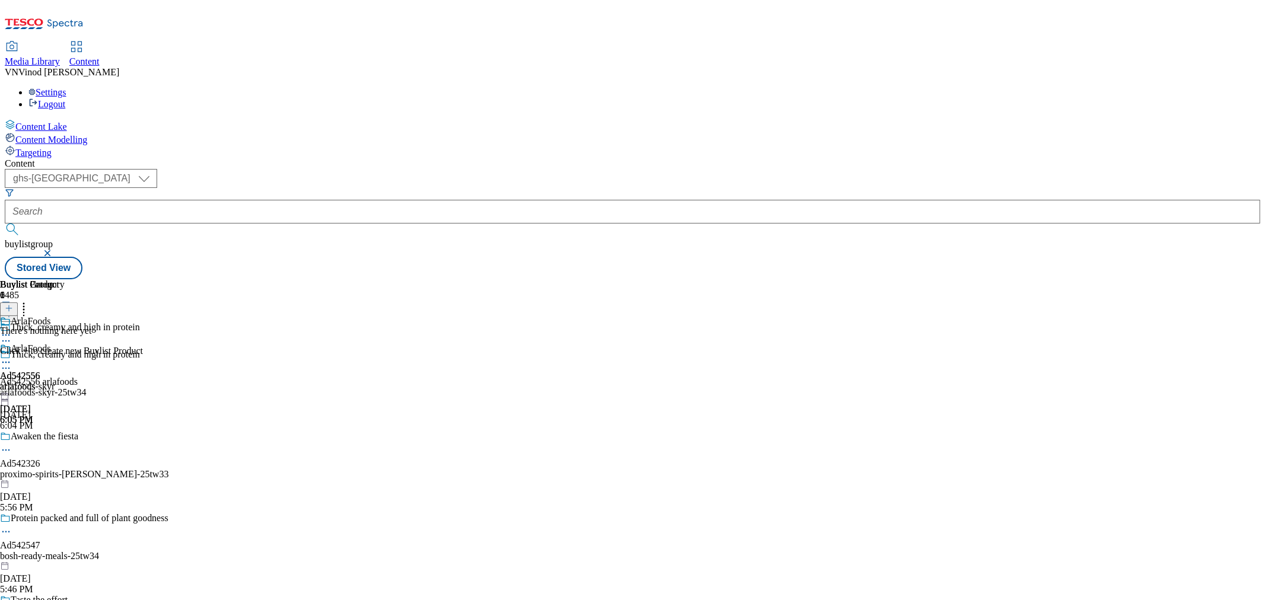
click at [18, 303] on button at bounding box center [9, 310] width 18 height 14
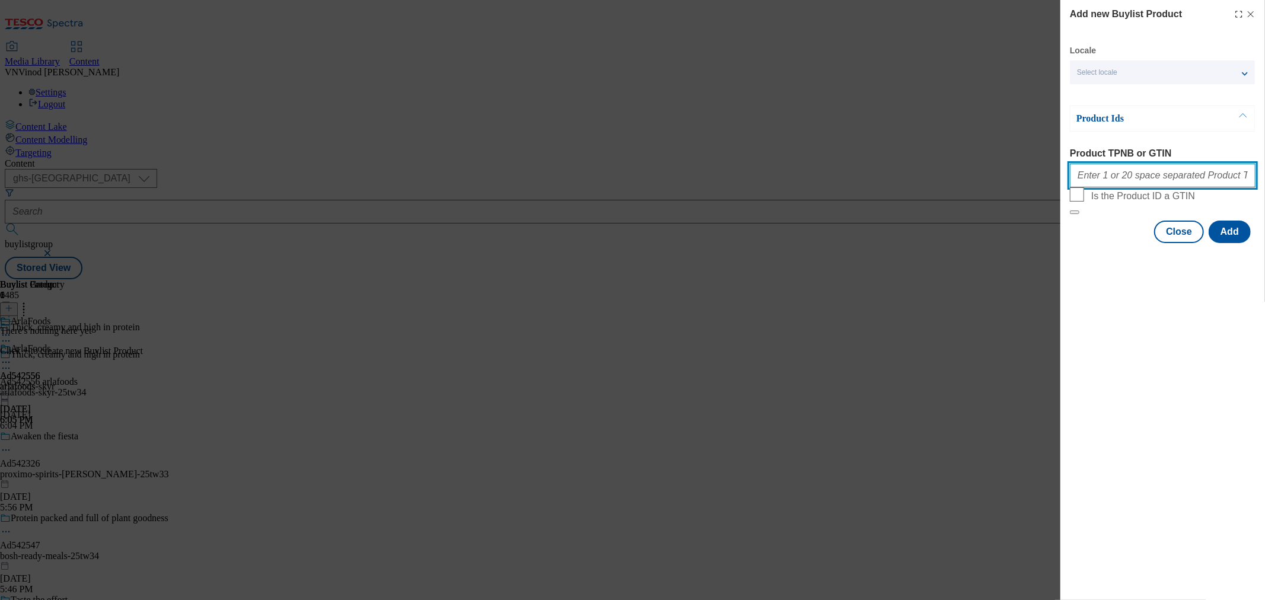
drag, startPoint x: 1173, startPoint y: 176, endPoint x: 1190, endPoint y: 177, distance: 17.2
click at [1138, 176] on input "Product TPNB or GTIN" at bounding box center [1163, 176] width 186 height 24
paste input "83717190 78822786 78836124"
type input "83717190 78822786 78836124"
click at [1138, 243] on button "Add" at bounding box center [1230, 232] width 42 height 23
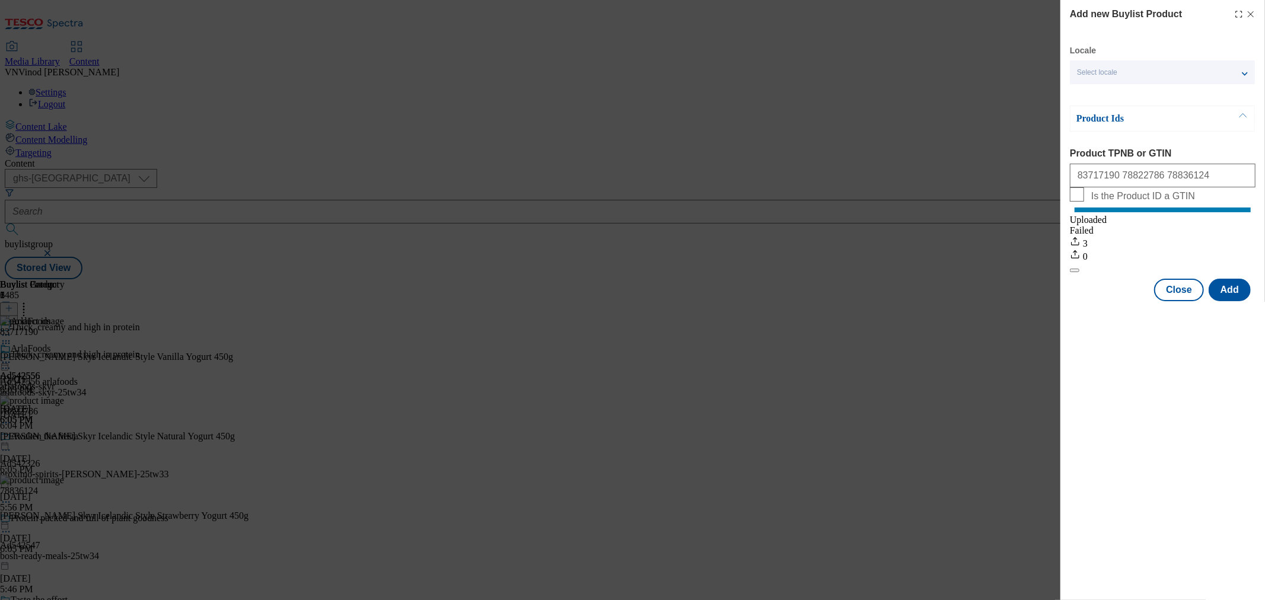
click at [1138, 14] on icon "Modal" at bounding box center [1250, 13] width 9 height 9
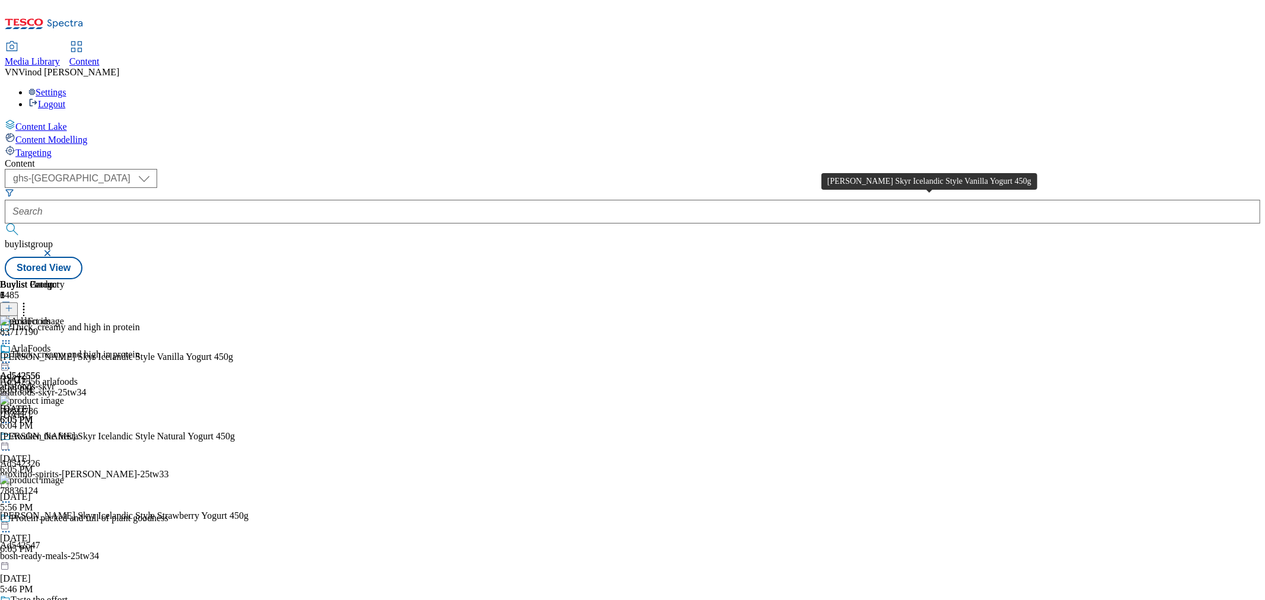
click at [233, 352] on div "Arla Skyr Icelandic Style Vanilla Yogurt 450g" at bounding box center [116, 357] width 233 height 11
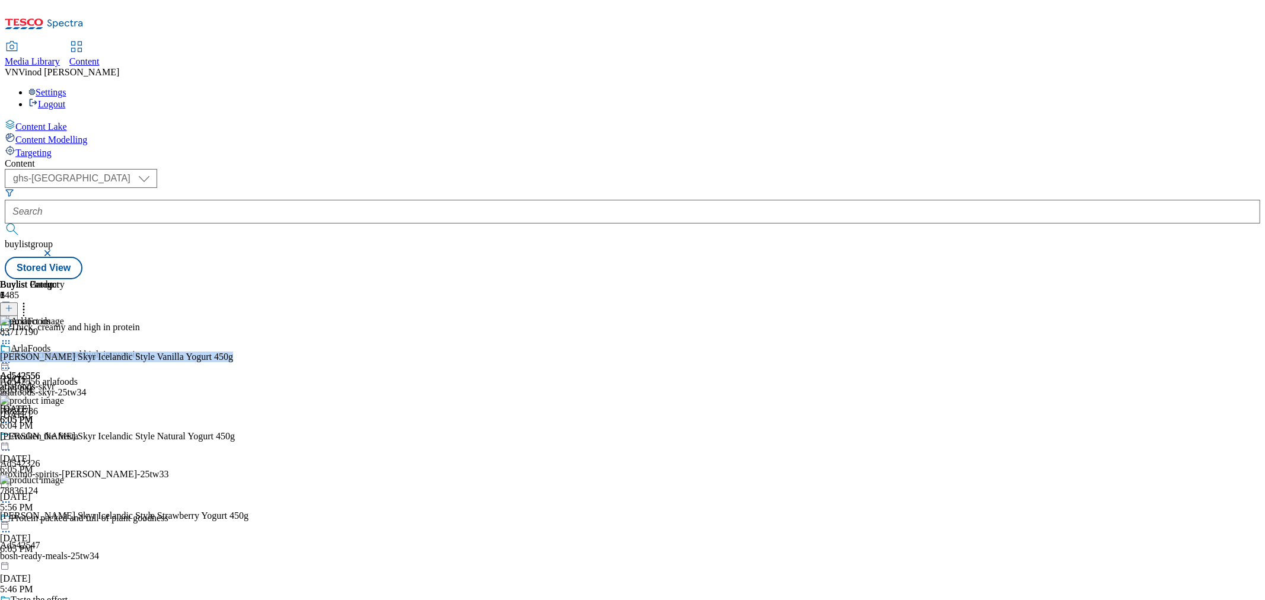
copy div "Arla Skyr Icelandic Style Vanilla Yogurt 450g"
click at [12, 362] on icon at bounding box center [6, 368] width 12 height 12
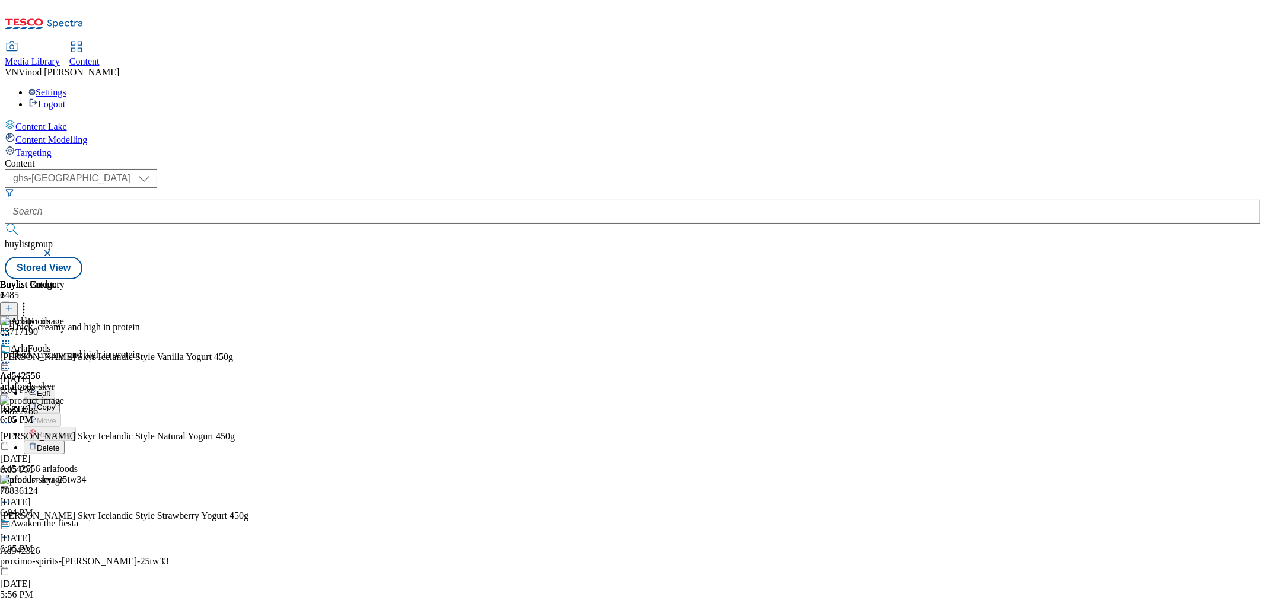
click at [55, 386] on button "Edit" at bounding box center [39, 393] width 31 height 14
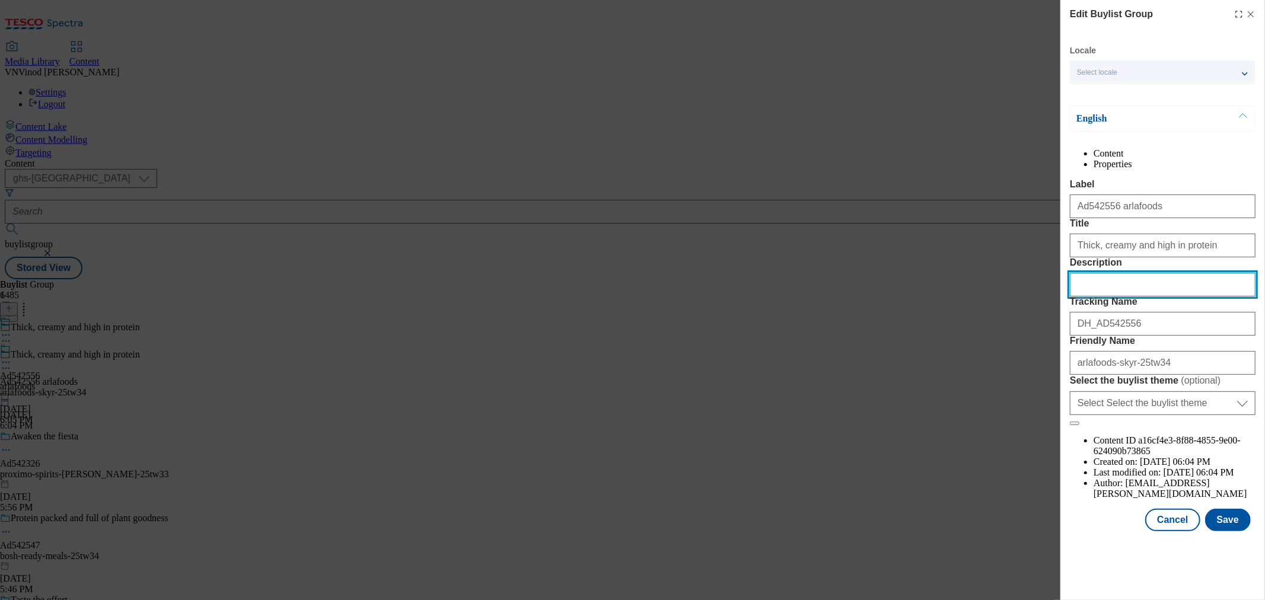
click at [1118, 297] on input "Description" at bounding box center [1163, 285] width 186 height 24
paste input "Arla Skyr Icelandic Style Vanilla Yogurt 450g"
type input "Arla Skyr Icelandic Style Vanilla Yogurt 450g"
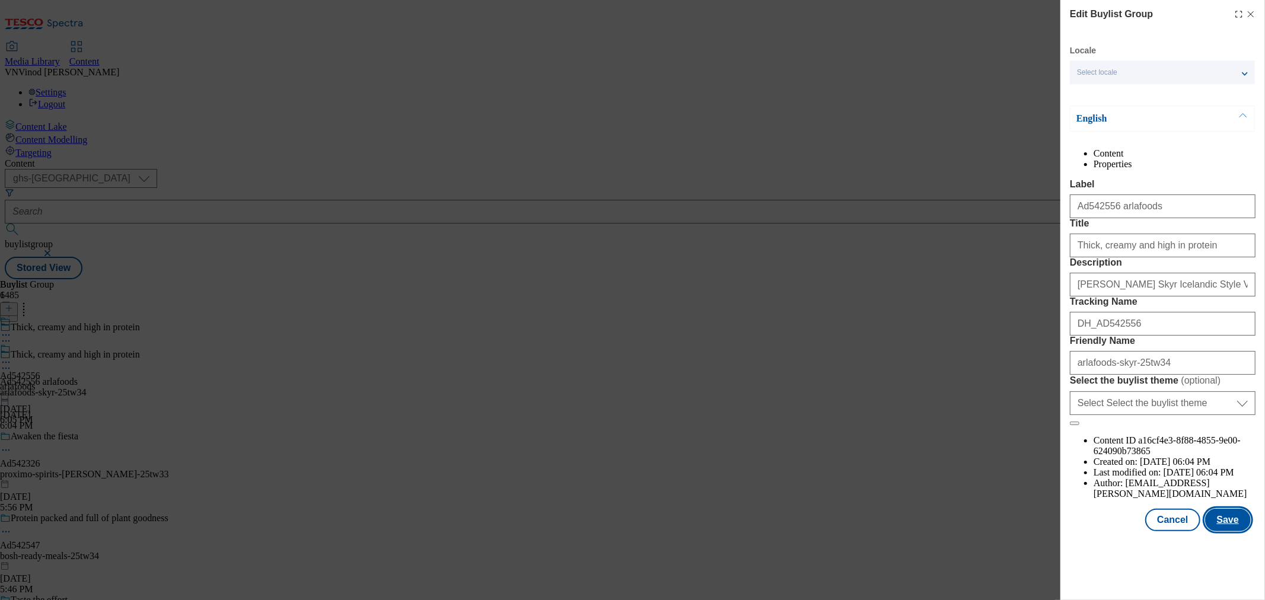
click at [1138, 532] on button "Save" at bounding box center [1228, 520] width 46 height 23
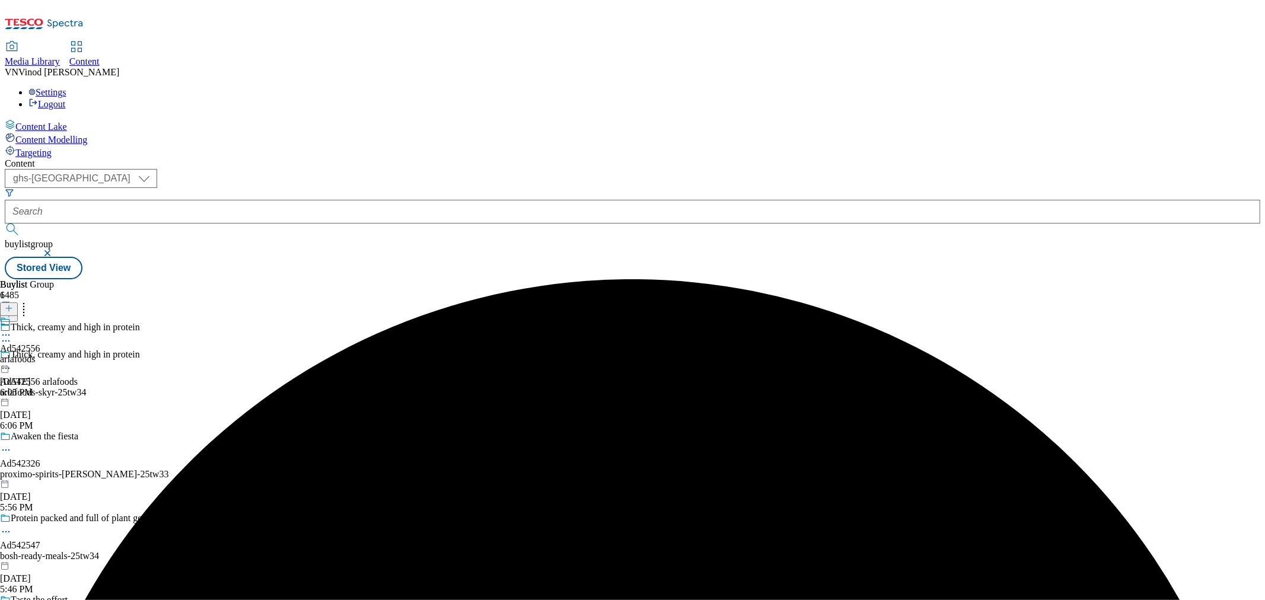
click at [12, 329] on icon at bounding box center [6, 335] width 12 height 12
click at [55, 353] on button "Edit" at bounding box center [39, 360] width 31 height 14
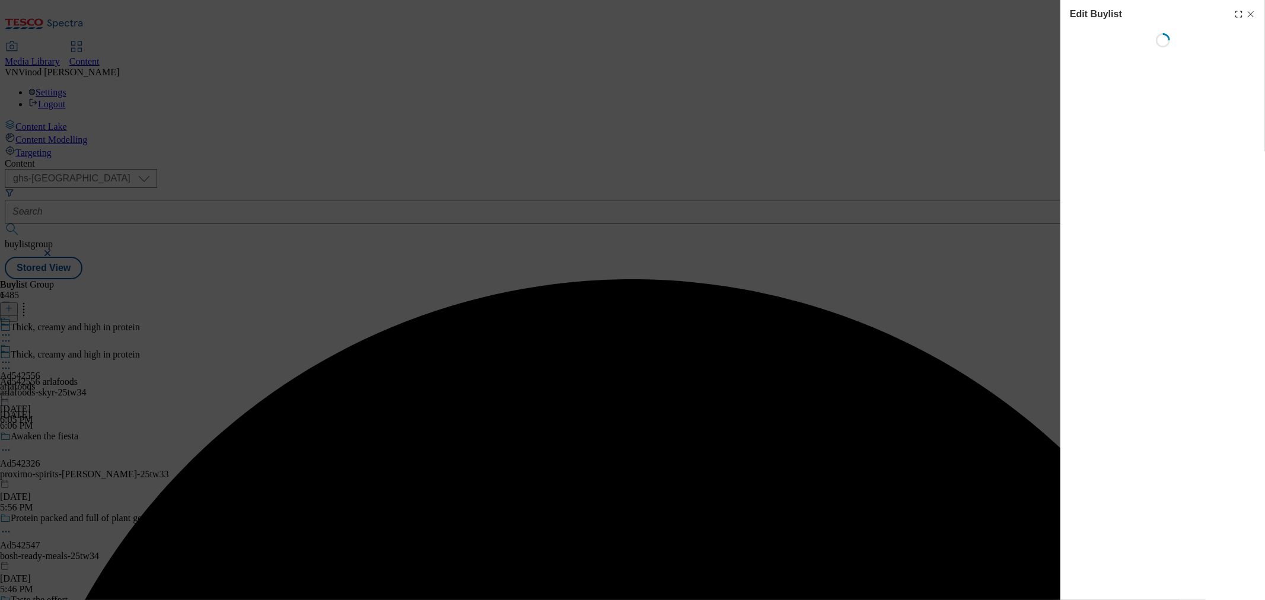
select select "tactical"
select select "dunnhumby"
select select "Banner"
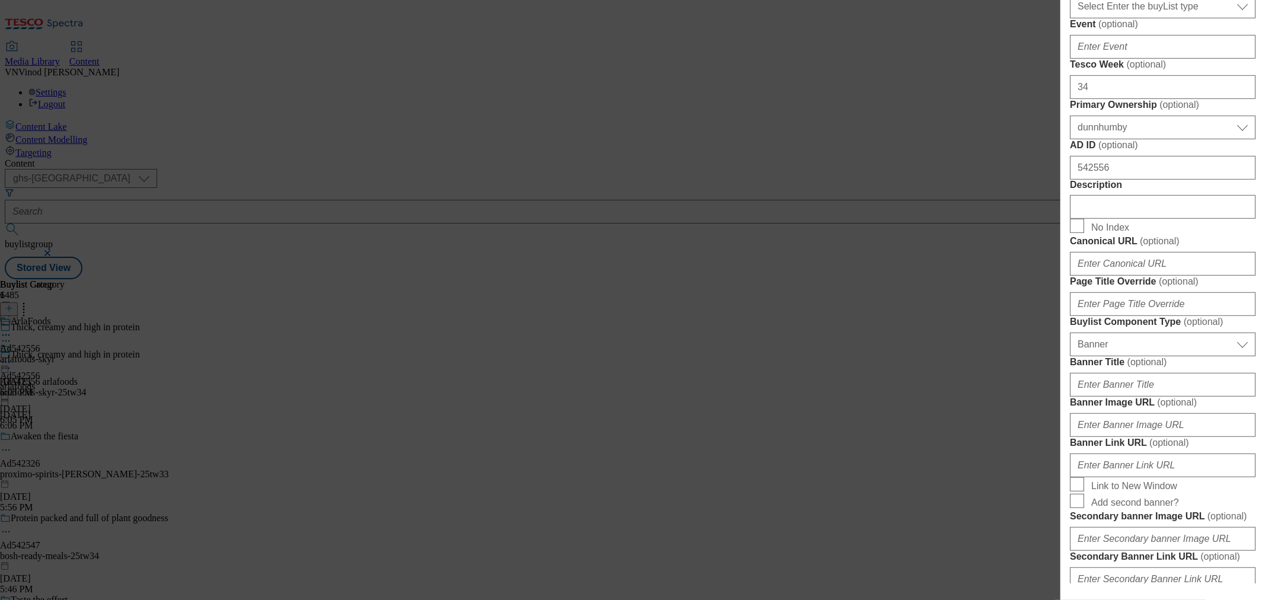
scroll to position [527, 0]
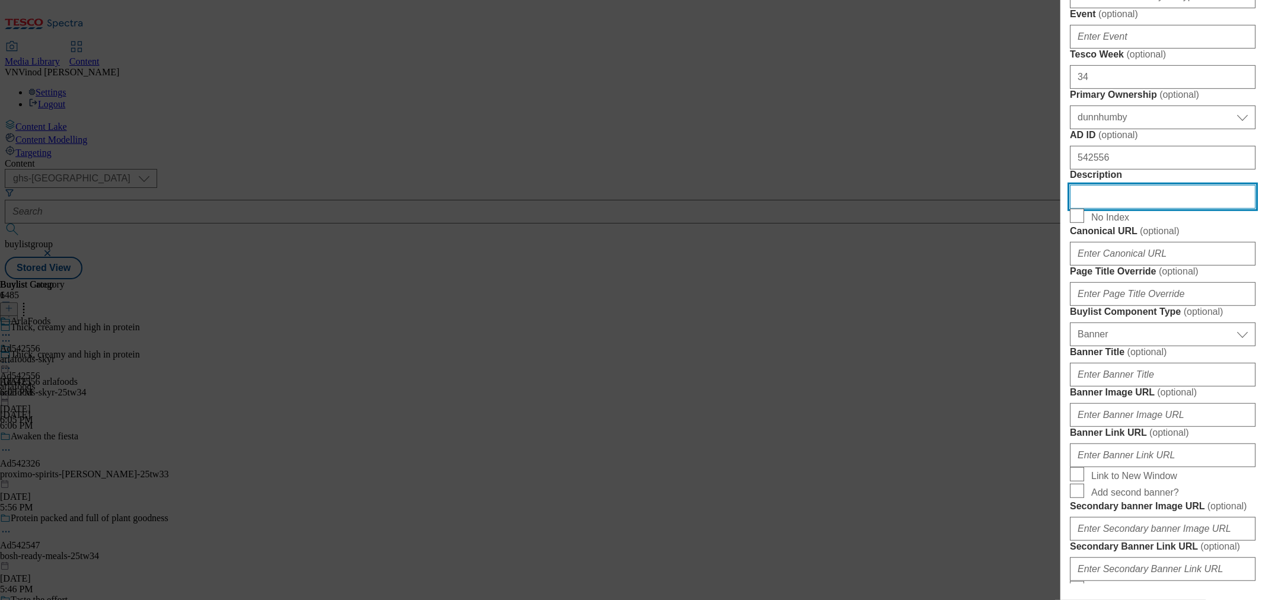
click at [1138, 209] on input "Description" at bounding box center [1163, 197] width 186 height 24
paste input "Arla Skyr Icelandic Style Vanilla Yogurt 450g"
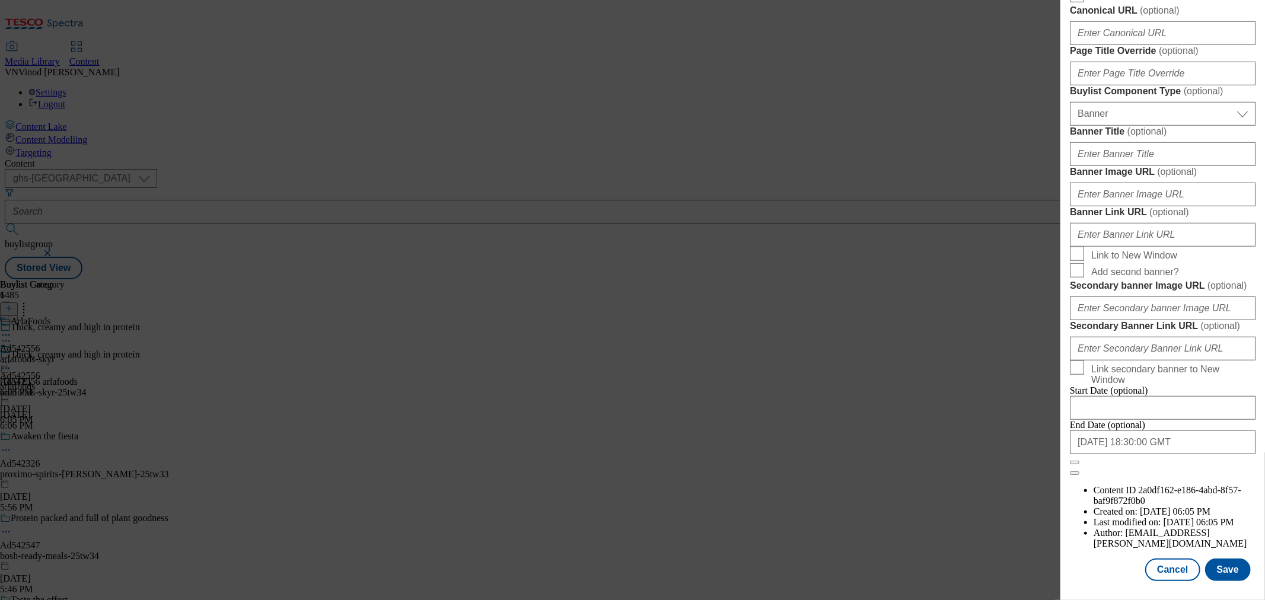
scroll to position [1196, 0]
type input "Arla Skyr Icelandic Style Vanilla Yogurt 450g"
click at [1138, 540] on button "Save" at bounding box center [1228, 570] width 46 height 23
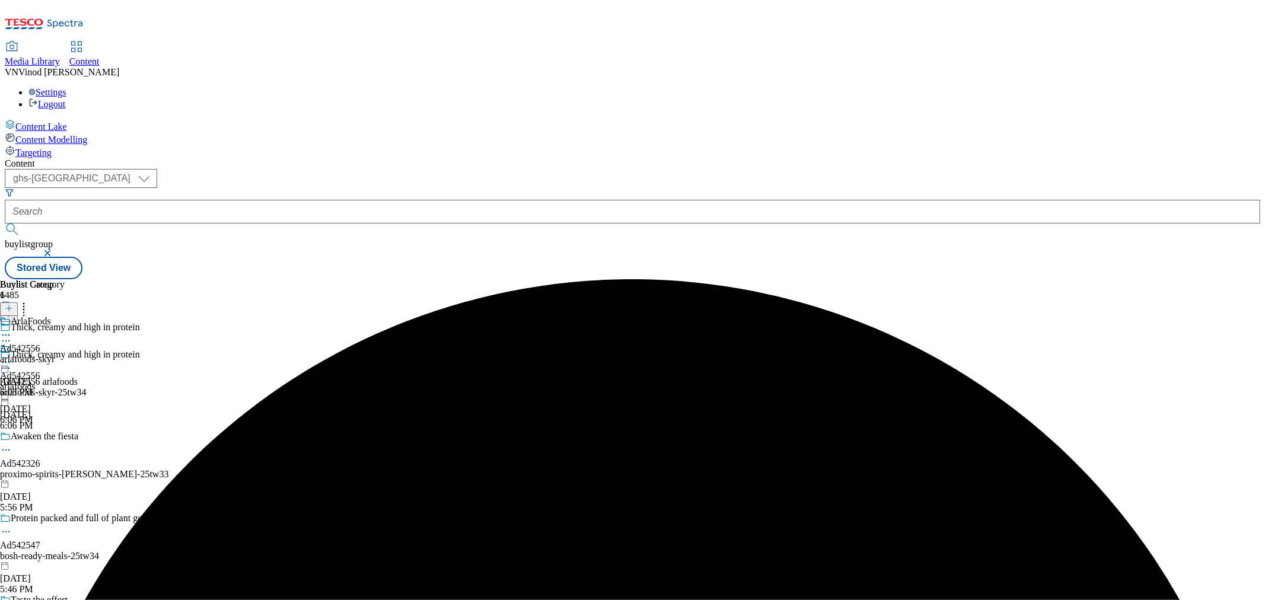
drag, startPoint x: 769, startPoint y: 190, endPoint x: 759, endPoint y: 190, distance: 9.5
click at [12, 329] on icon at bounding box center [6, 335] width 12 height 12
click at [55, 353] on button "Edit" at bounding box center [39, 360] width 31 height 14
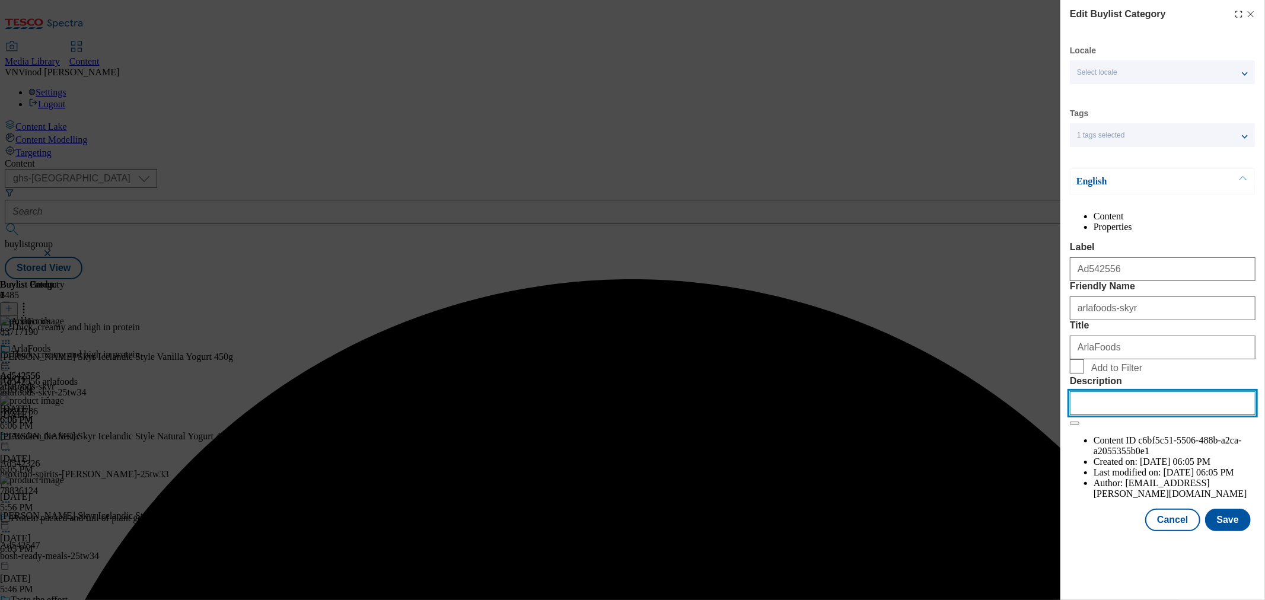
click at [1118, 415] on input "Description" at bounding box center [1163, 404] width 186 height 24
paste input "Arla Skyr Icelandic Style Vanilla Yogurt 450g"
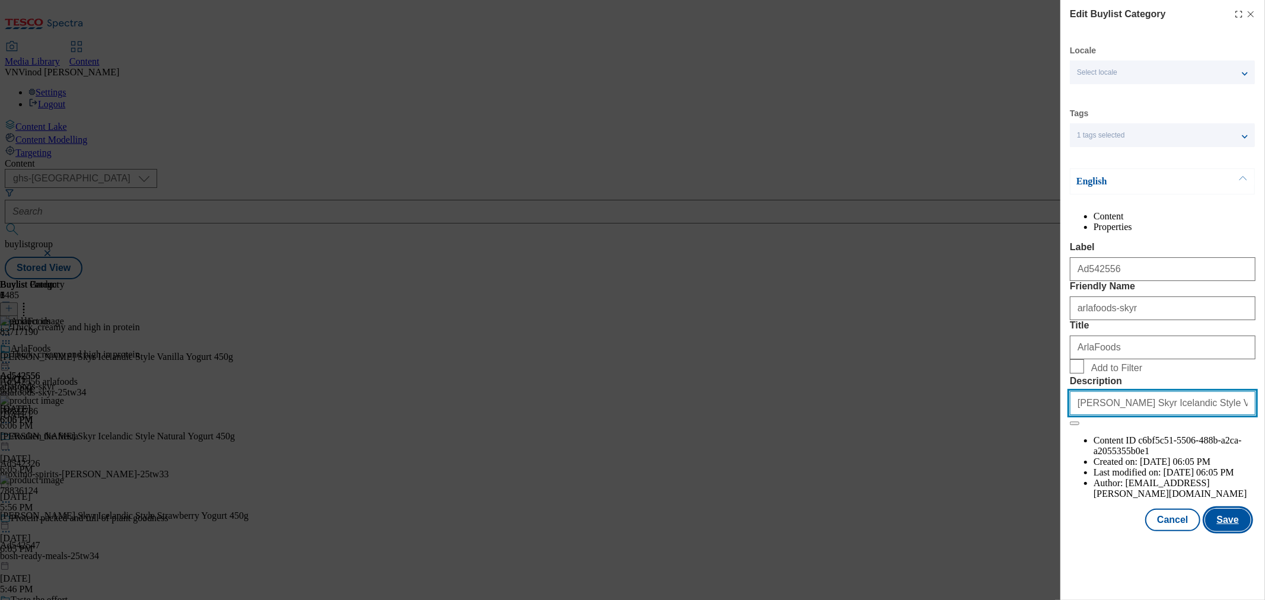
type input "Arla Skyr Icelandic Style Vanilla Yogurt 450g"
click at [1138, 532] on button "Save" at bounding box center [1228, 520] width 46 height 23
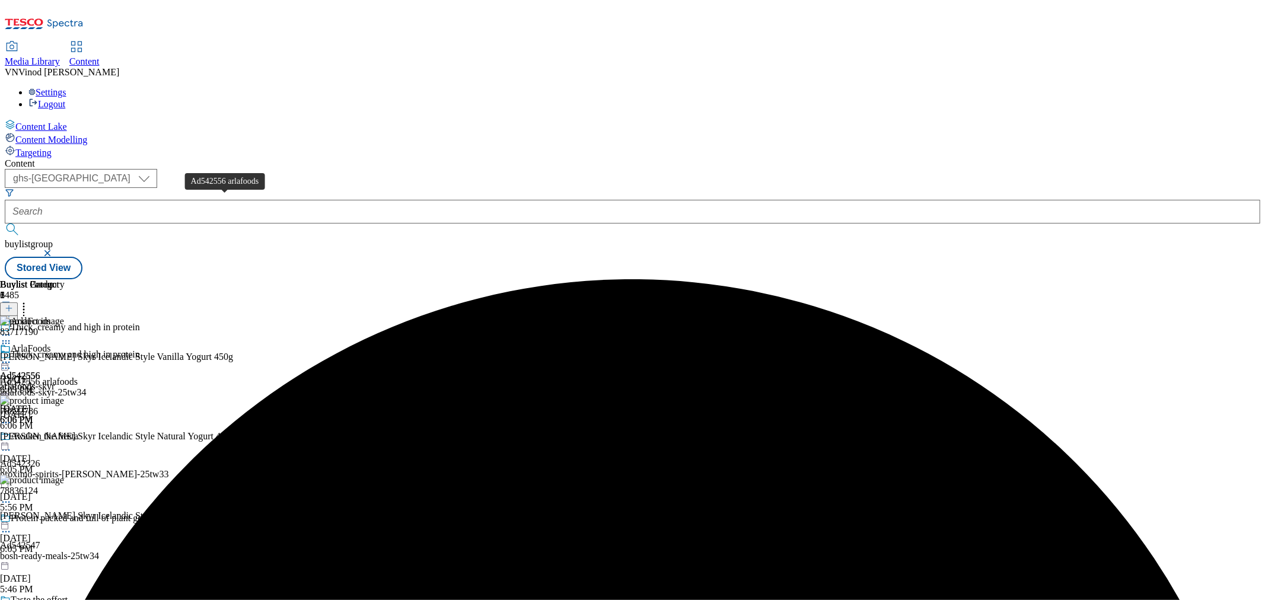
click at [78, 377] on div "Ad542556 arlafoods" at bounding box center [39, 382] width 78 height 11
